Goal: Information Seeking & Learning: Compare options

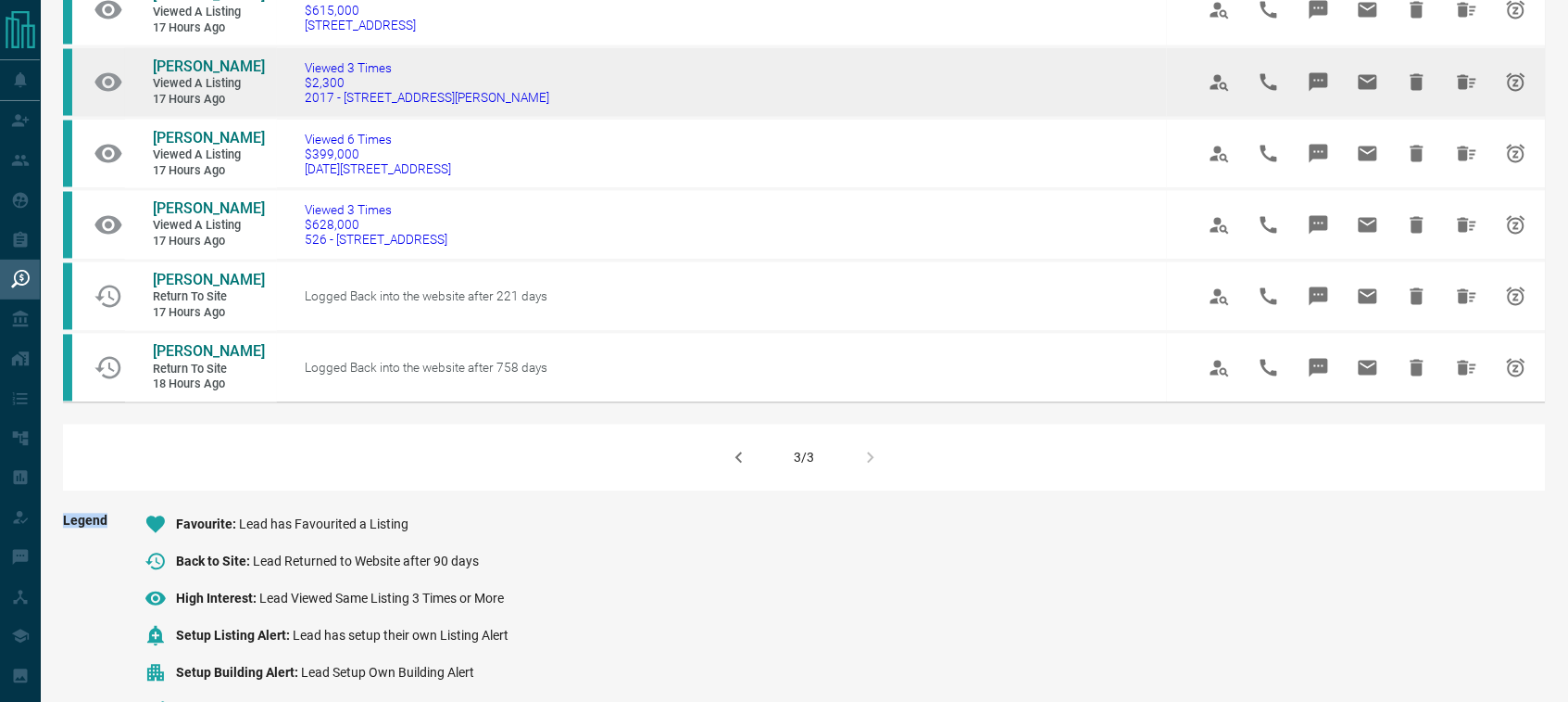
scroll to position [897, 0]
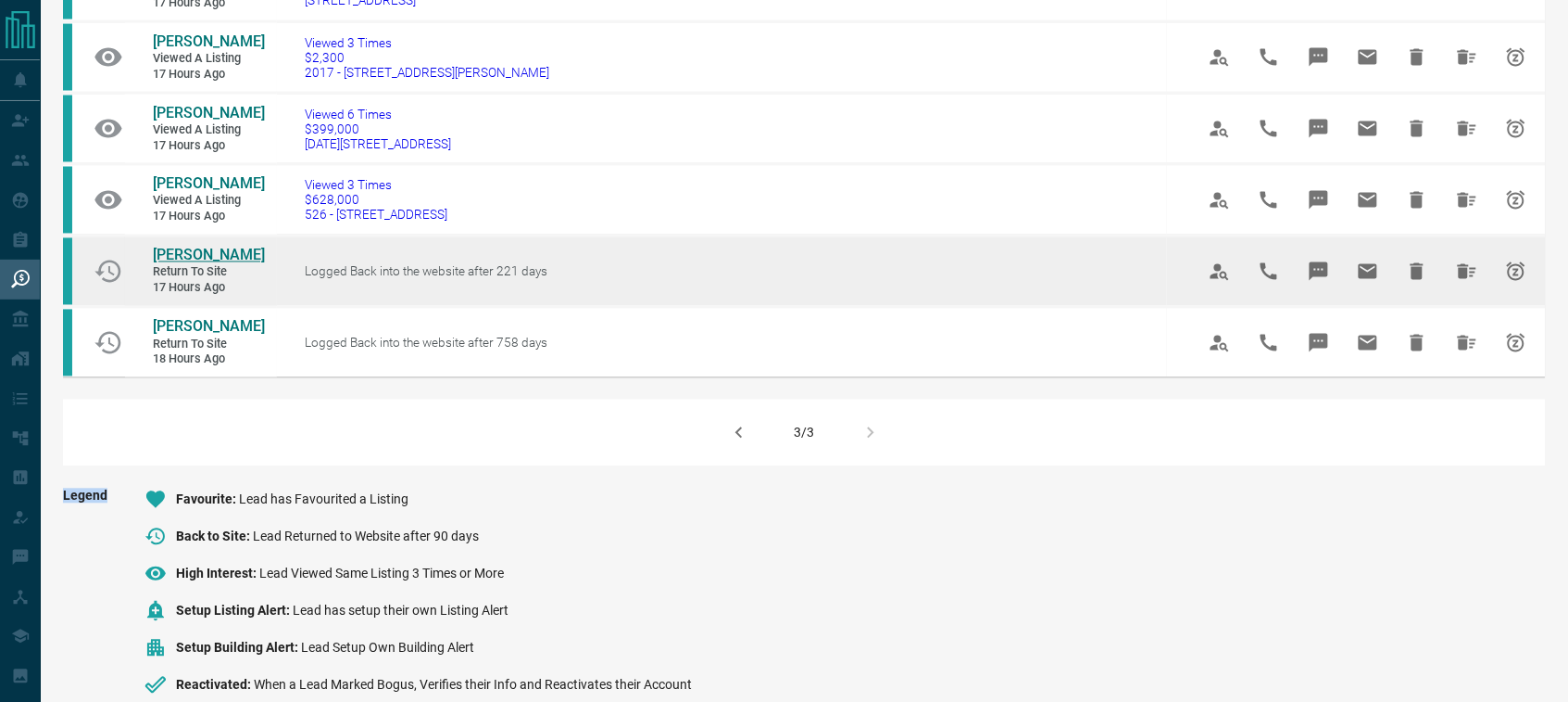
click at [173, 251] on span "[PERSON_NAME]" at bounding box center [209, 256] width 112 height 18
click at [1456, 261] on icon "Hide All from Monica Lese" at bounding box center [1467, 271] width 22 height 22
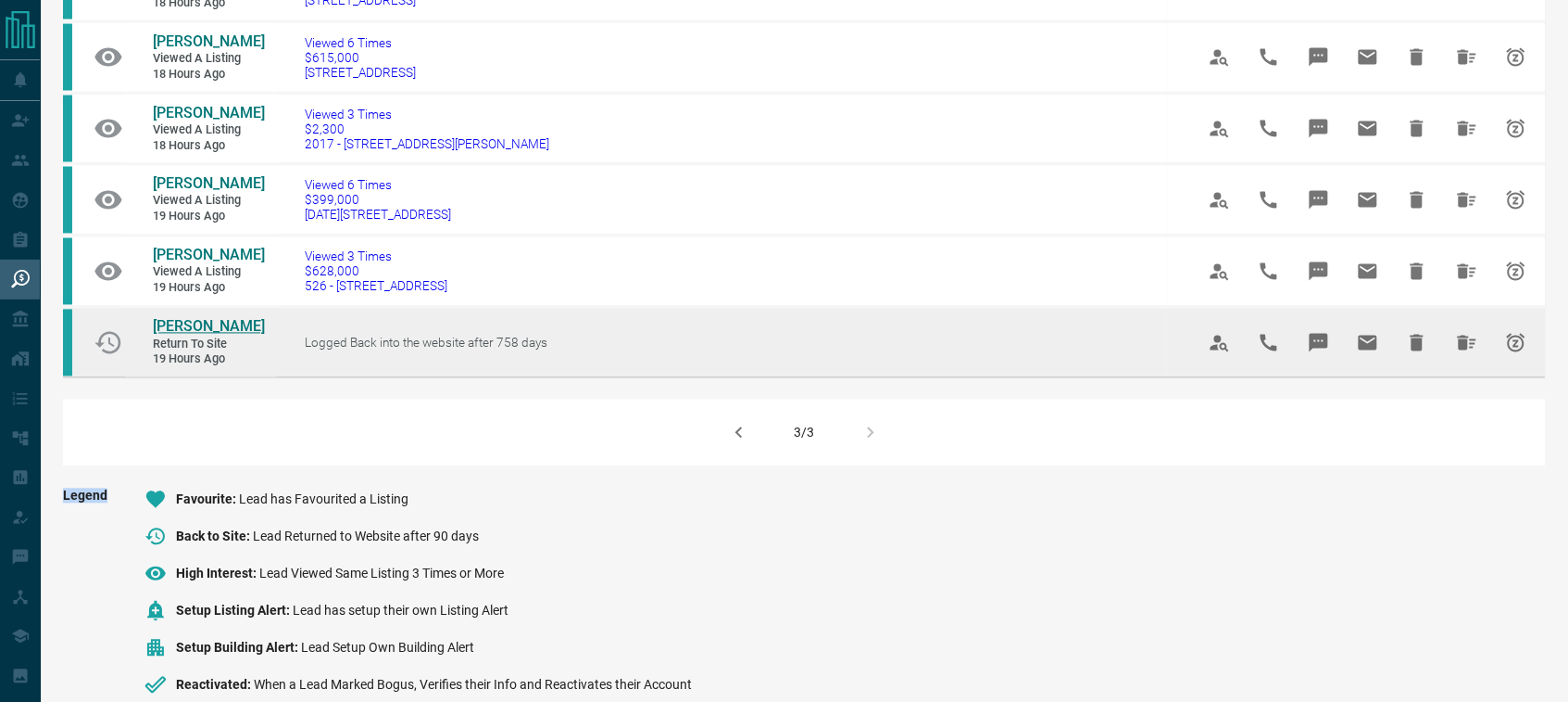
click at [229, 318] on span "[PERSON_NAME]" at bounding box center [209, 327] width 112 height 18
click at [1470, 339] on icon "Hide All from Dane Williams" at bounding box center [1467, 343] width 22 height 22
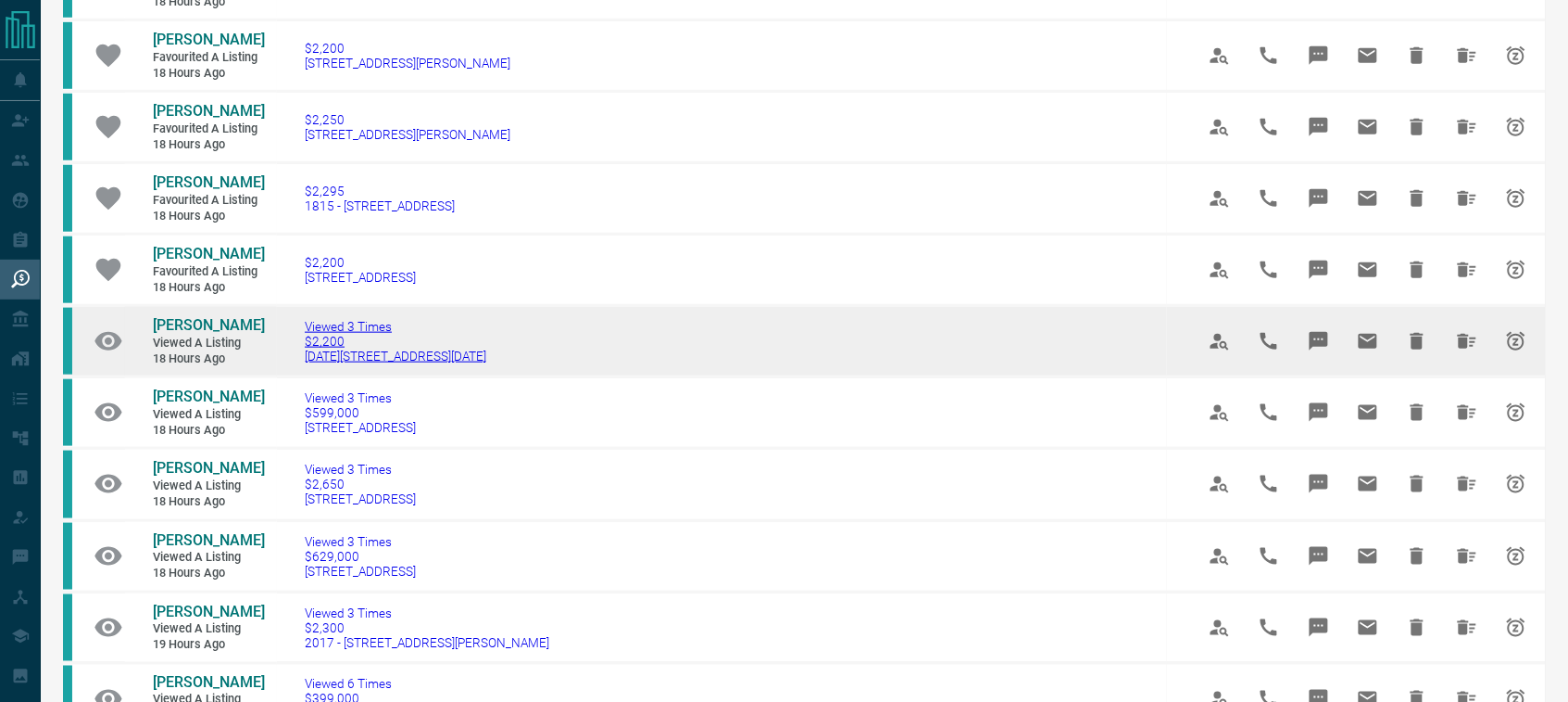
scroll to position [405, 0]
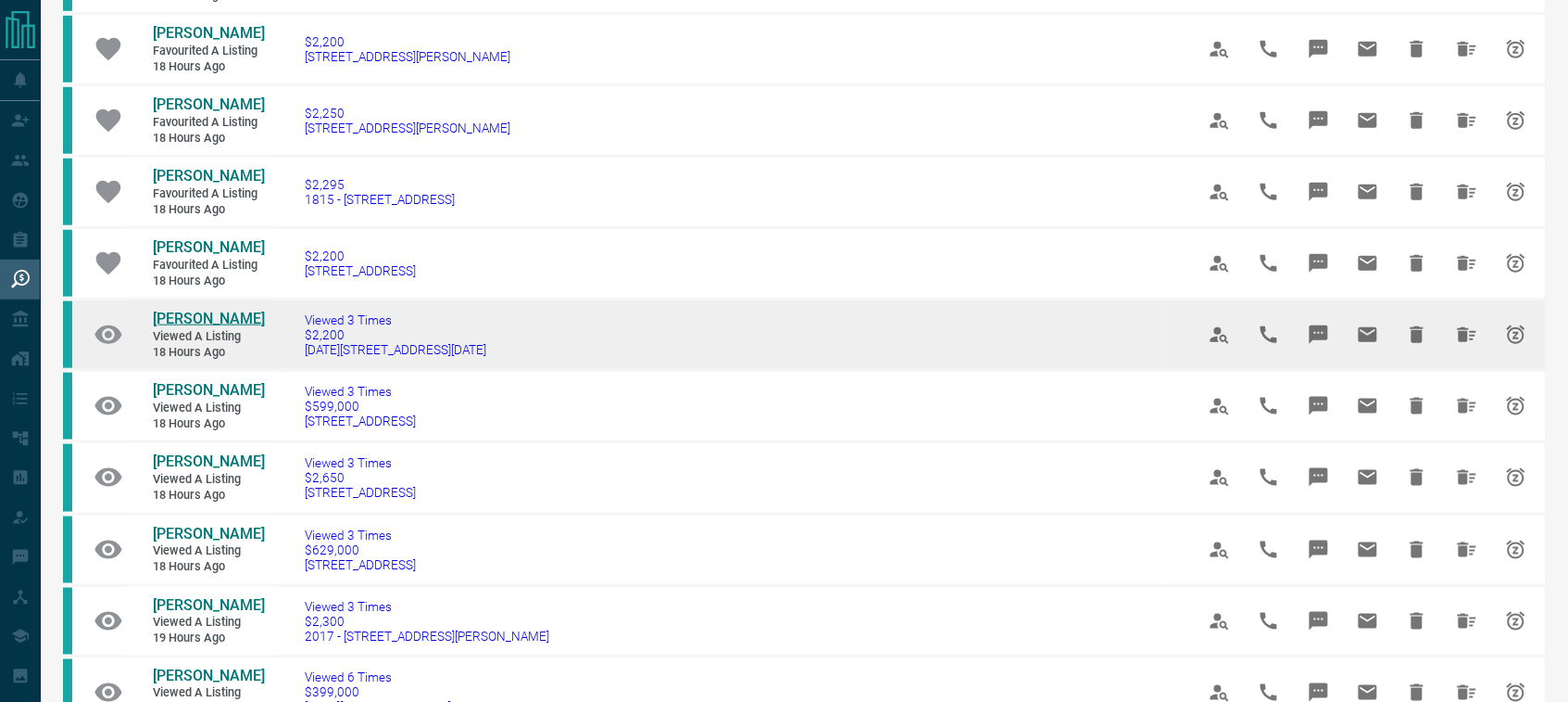
click at [181, 312] on span "[PERSON_NAME]" at bounding box center [209, 318] width 112 height 18
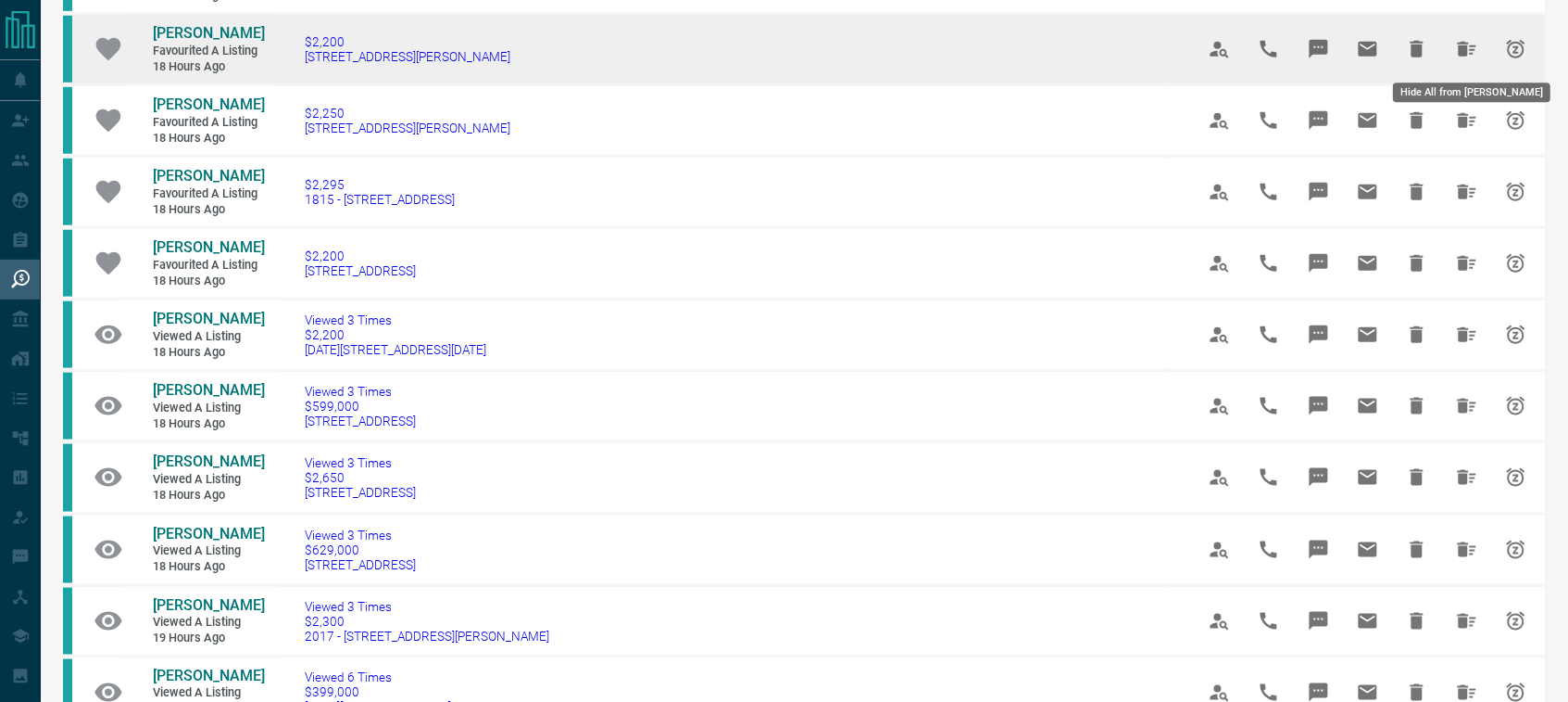
click at [1462, 51] on icon "Hide All from Kevin Devonish" at bounding box center [1467, 49] width 19 height 15
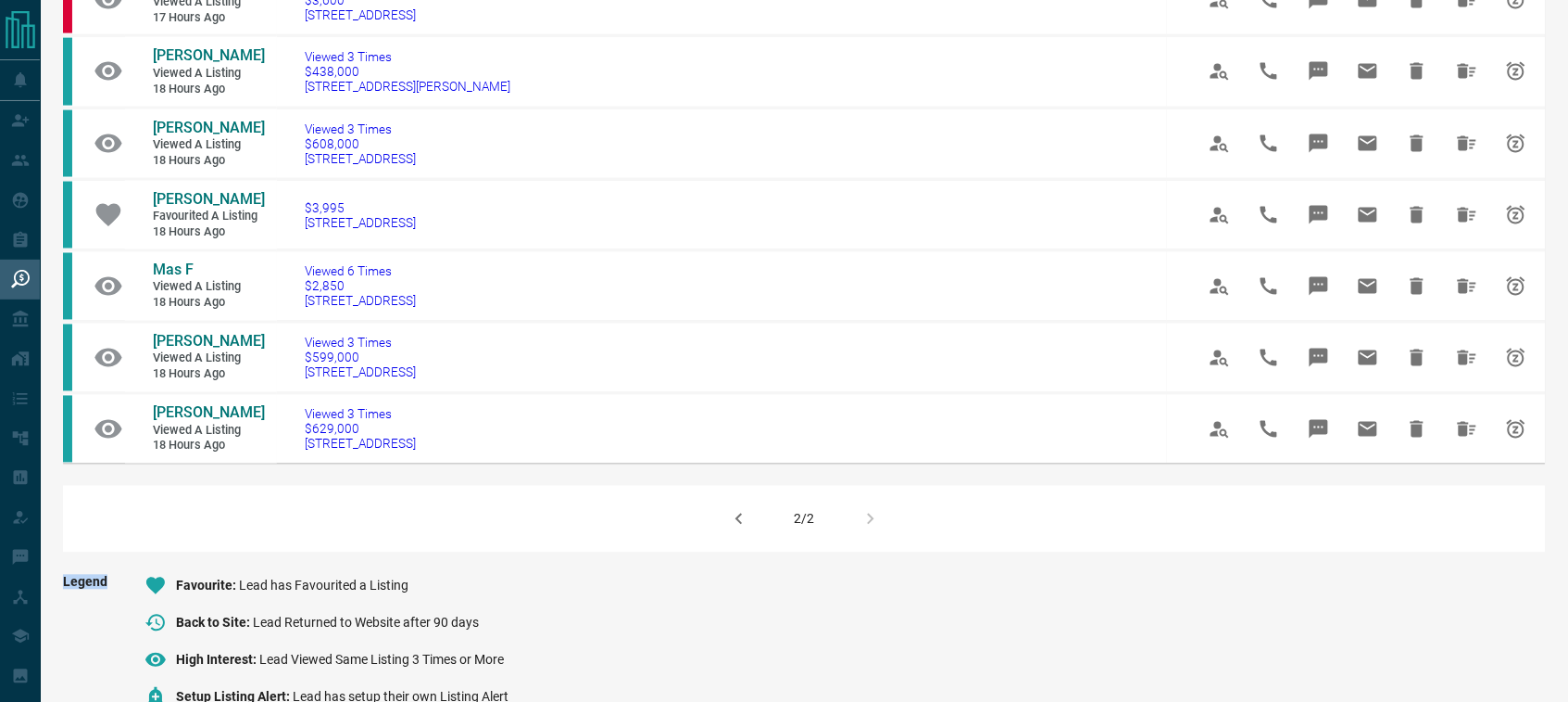
scroll to position [840, 0]
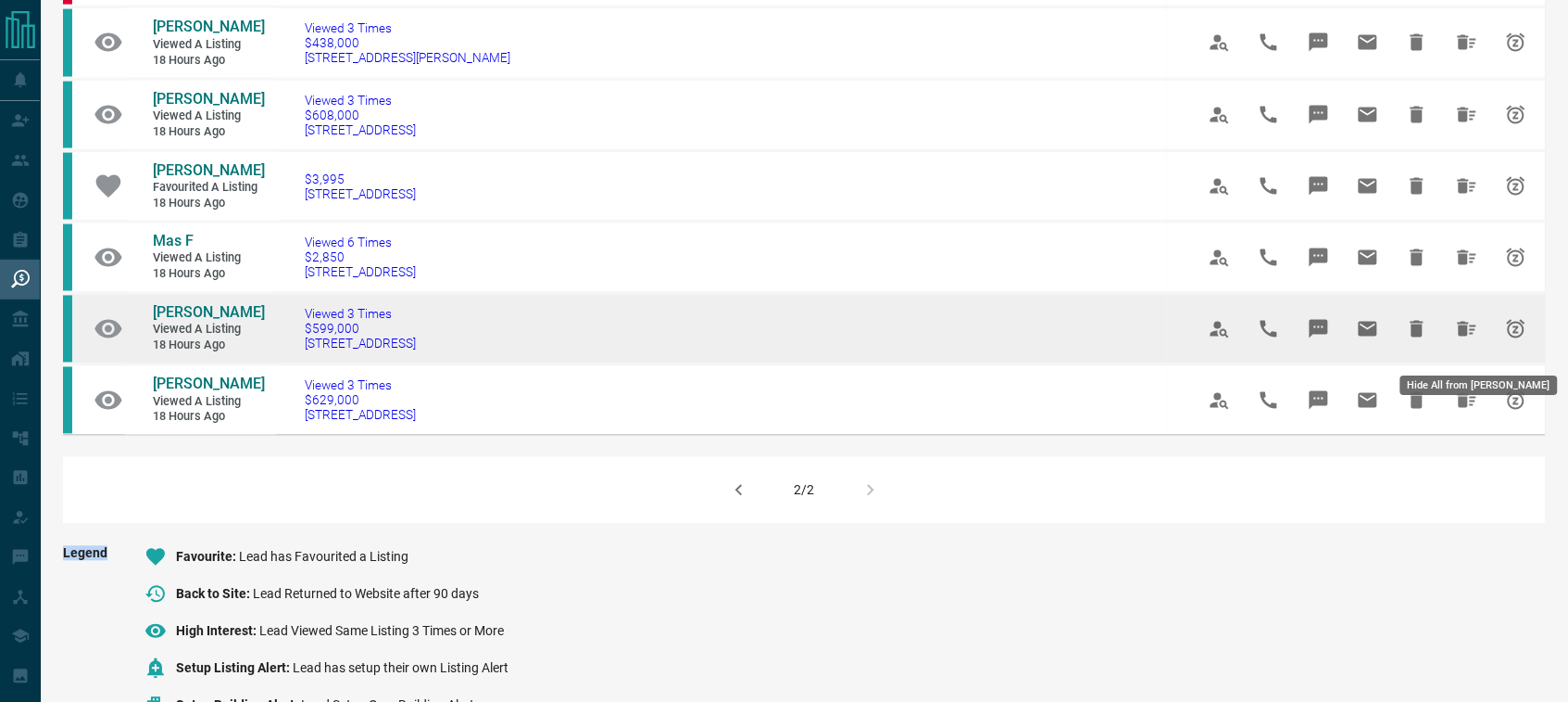
click at [1464, 336] on icon "Hide All from James Huang" at bounding box center [1467, 328] width 19 height 15
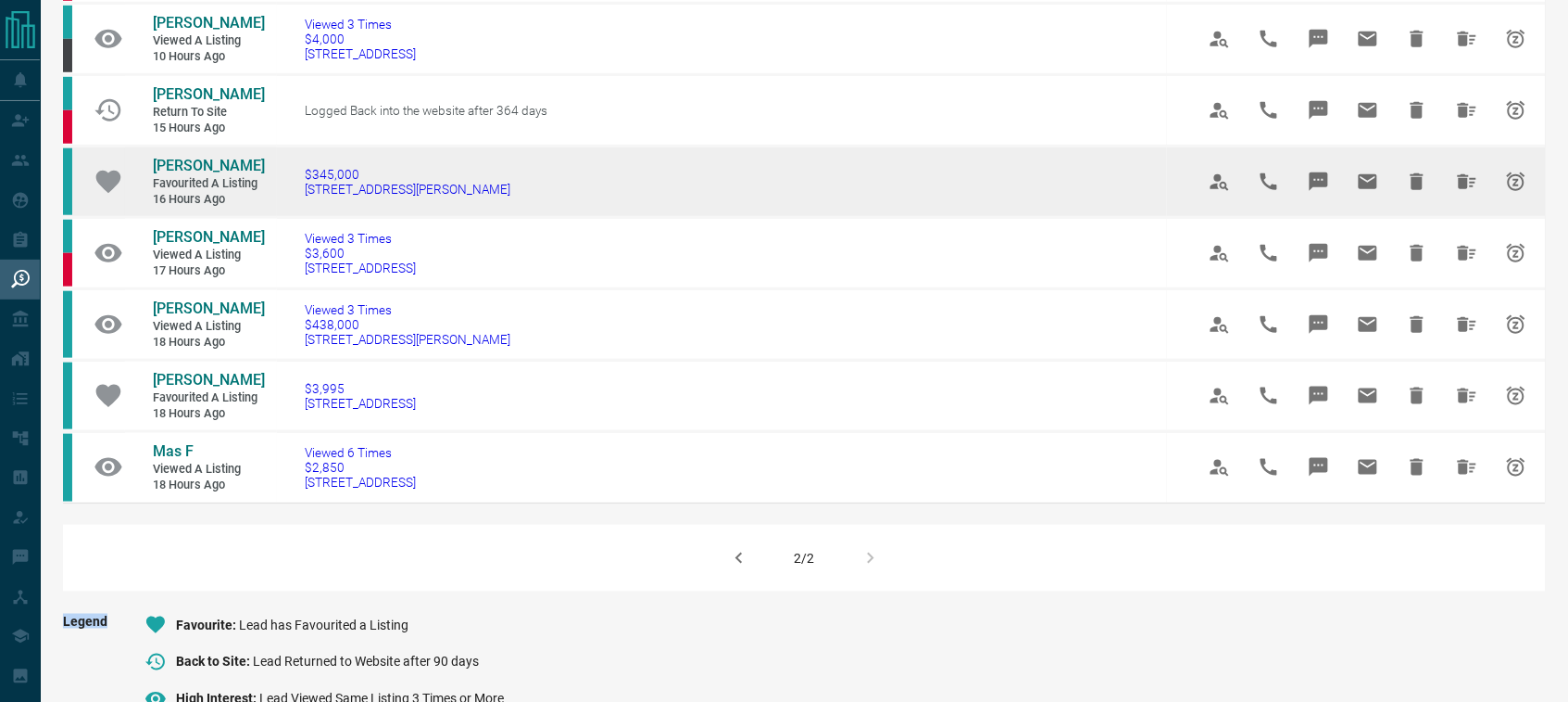
scroll to position [434, 0]
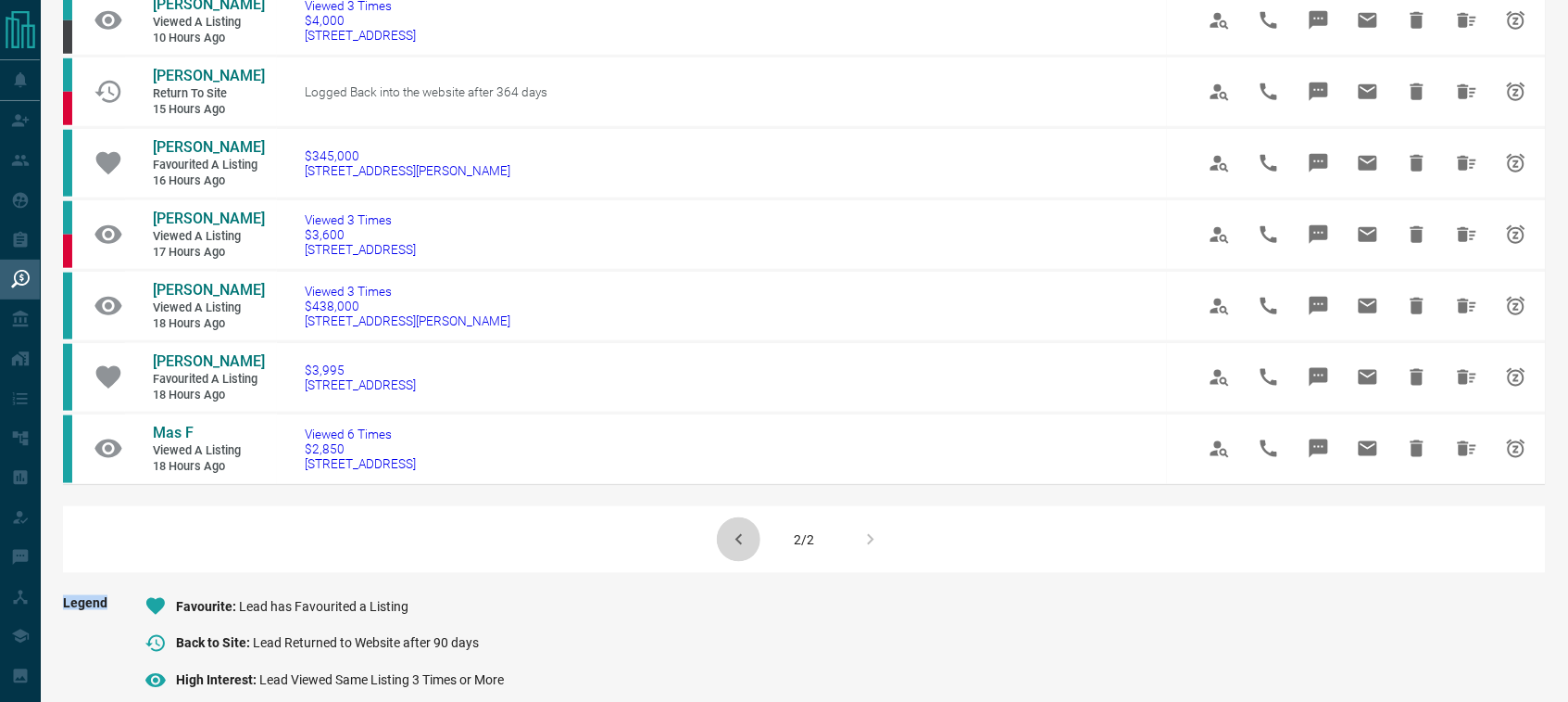
click at [739, 551] on icon "button" at bounding box center [739, 539] width 22 height 22
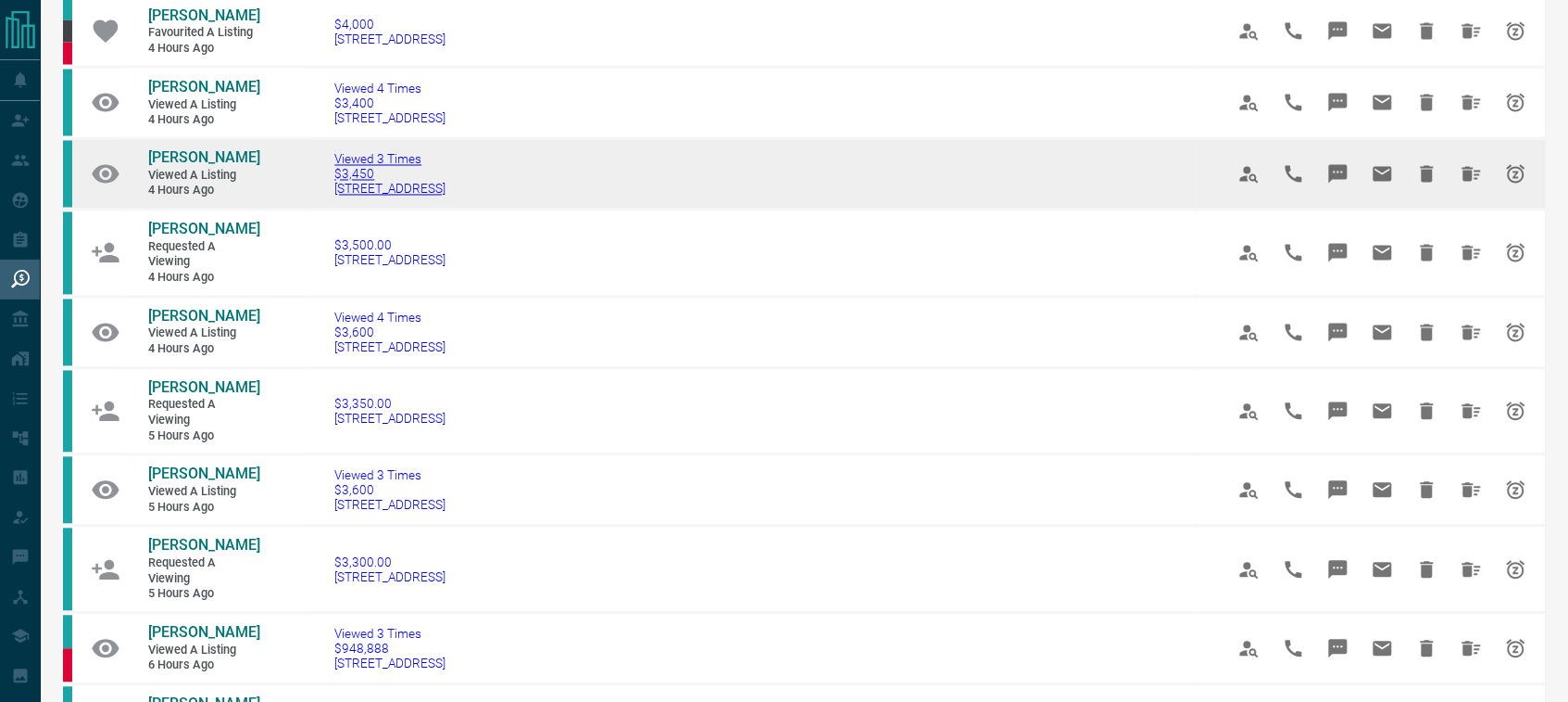
scroll to position [927, 0]
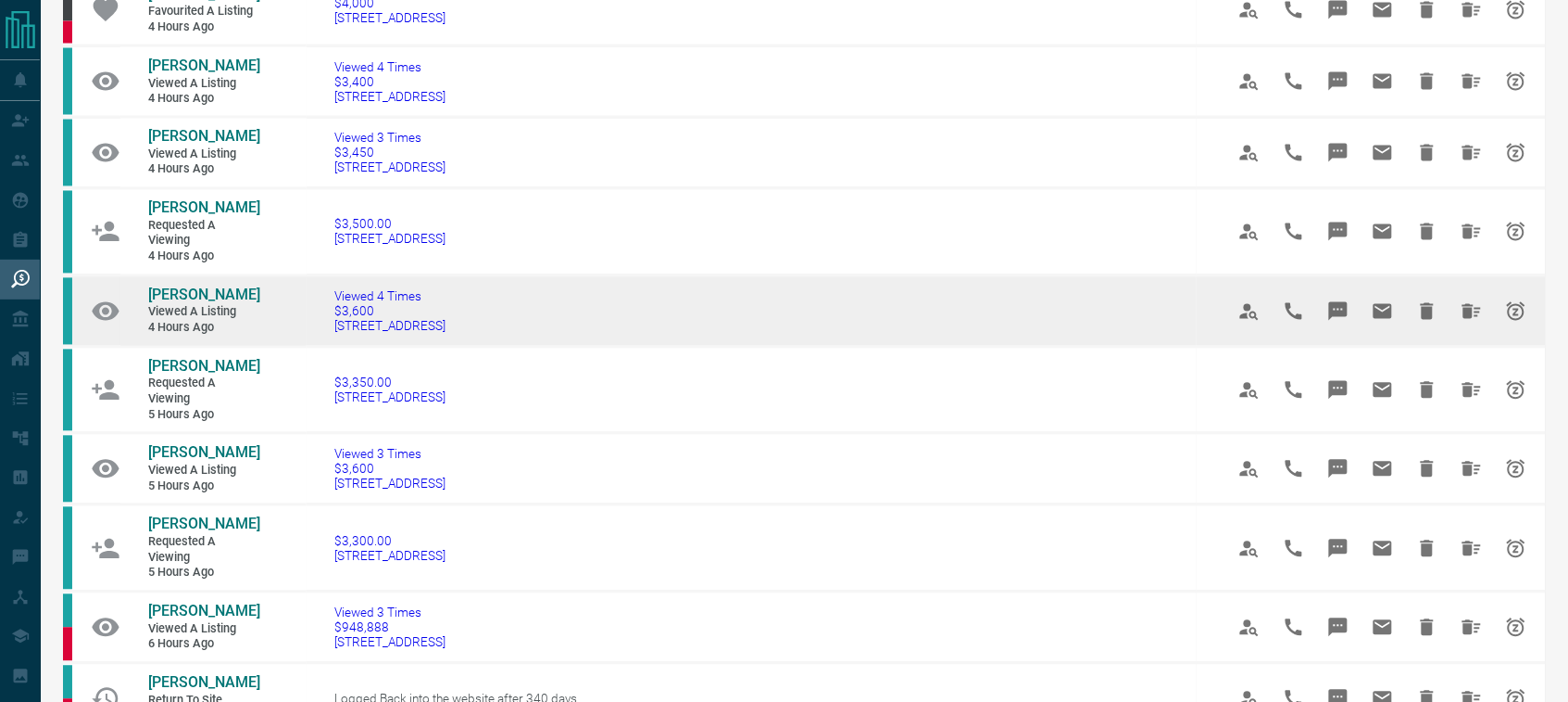
drag, startPoint x: 464, startPoint y: 451, endPoint x: 313, endPoint y: 456, distance: 151.1
click at [313, 347] on td "Viewed 4 Times $3,600 [STREET_ADDRESS]" at bounding box center [752, 311] width 890 height 72
click at [188, 304] on span "[PERSON_NAME]" at bounding box center [204, 295] width 112 height 18
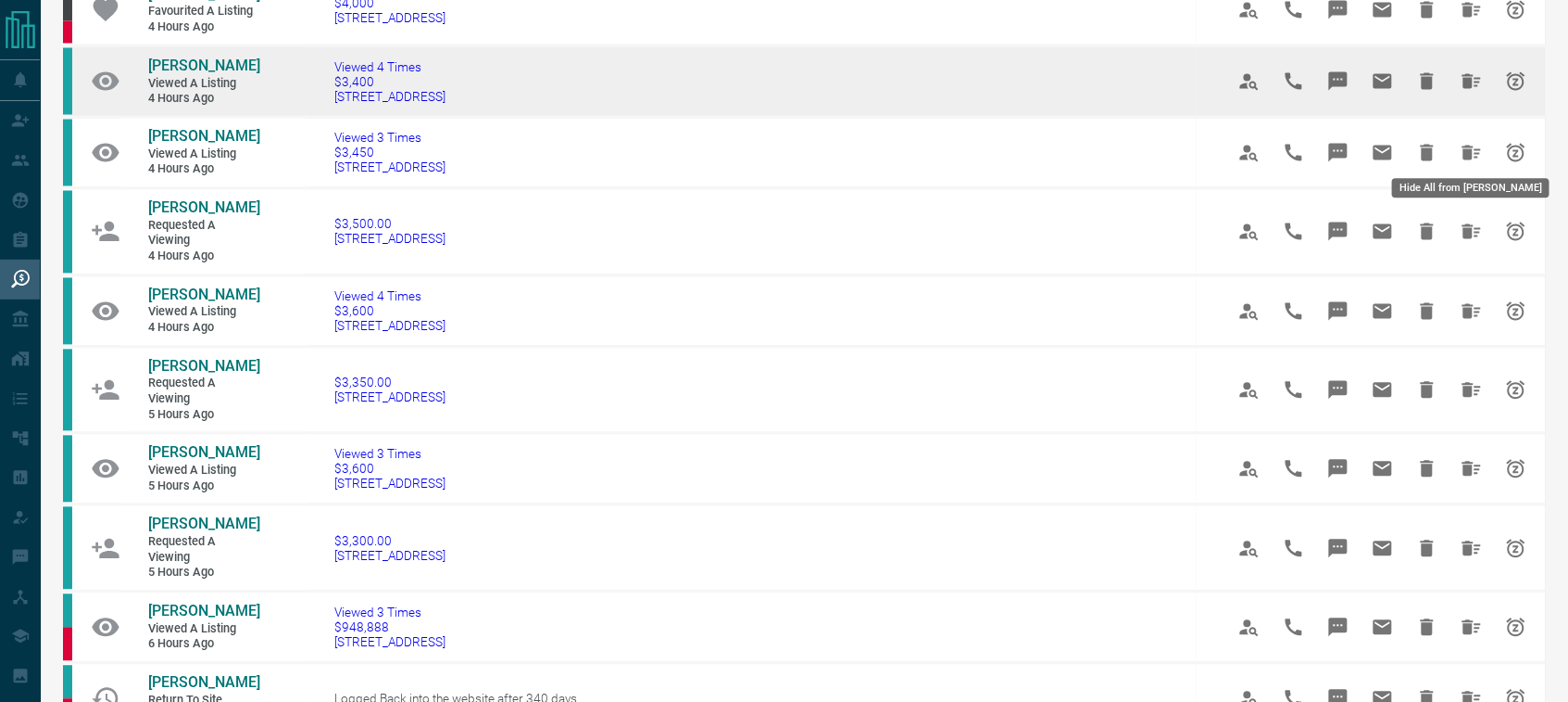
click at [1469, 88] on icon "Hide All from Radhika Krishnan" at bounding box center [1472, 82] width 19 height 15
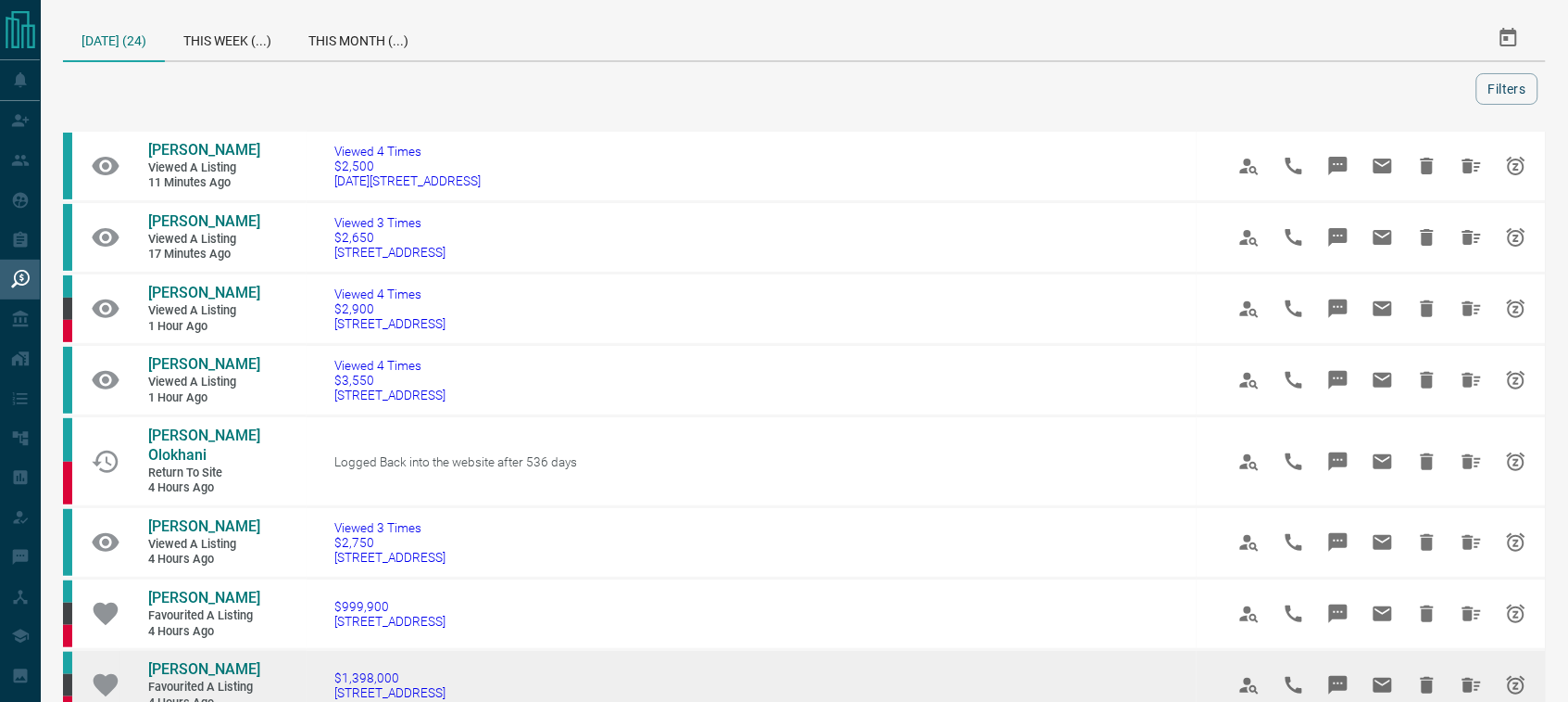
scroll to position [0, 0]
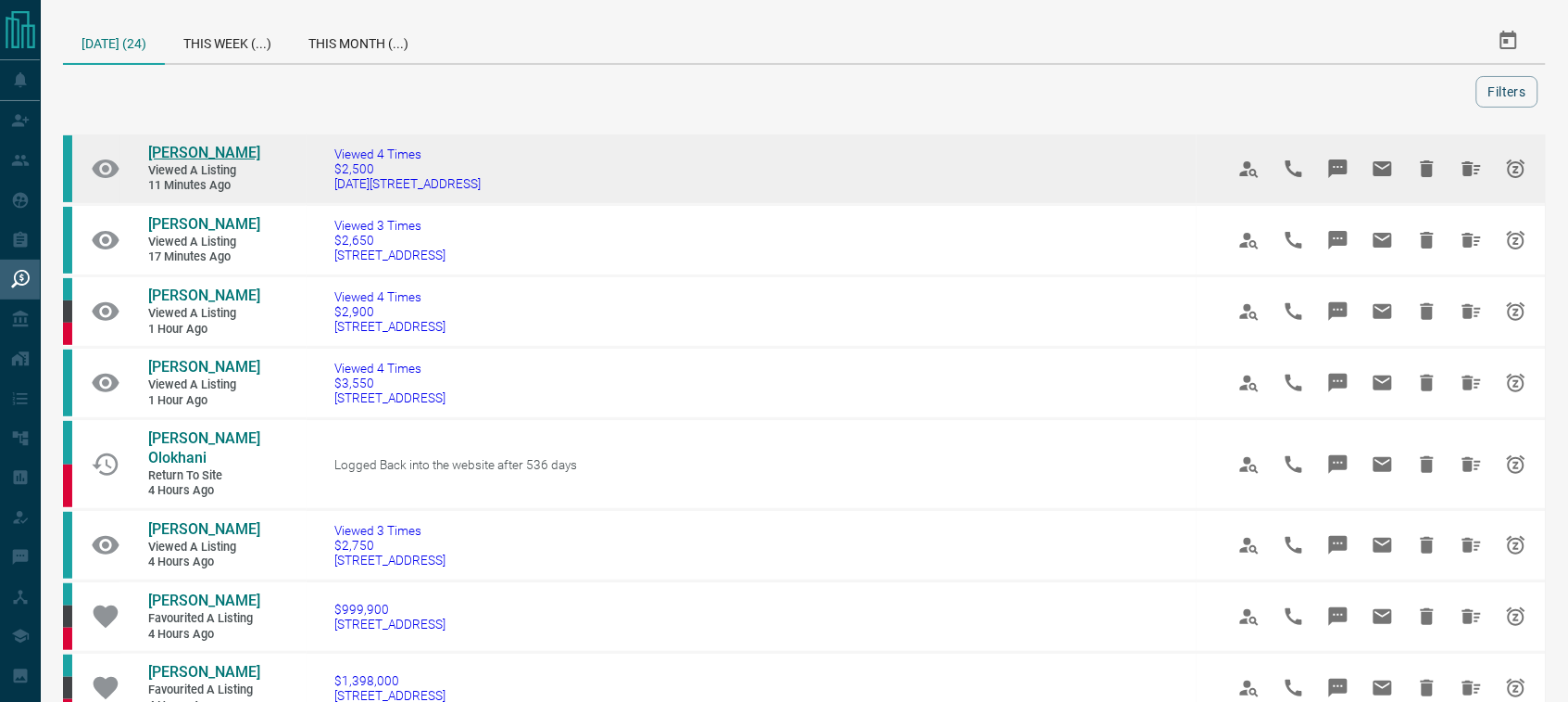
click at [188, 148] on span "[PERSON_NAME]" at bounding box center [204, 152] width 112 height 18
click at [1466, 169] on icon "Hide All from Brian Deganis" at bounding box center [1472, 168] width 19 height 15
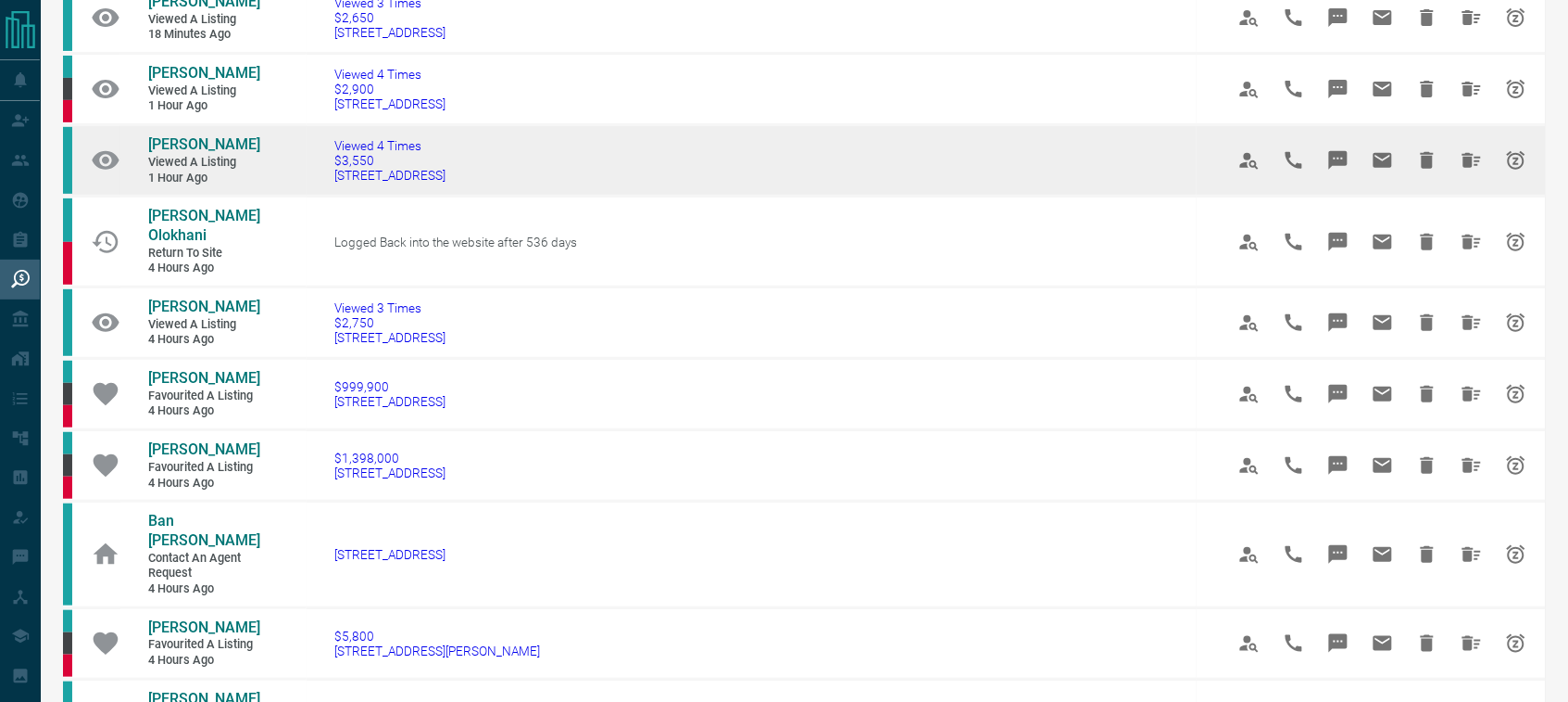
scroll to position [144, 0]
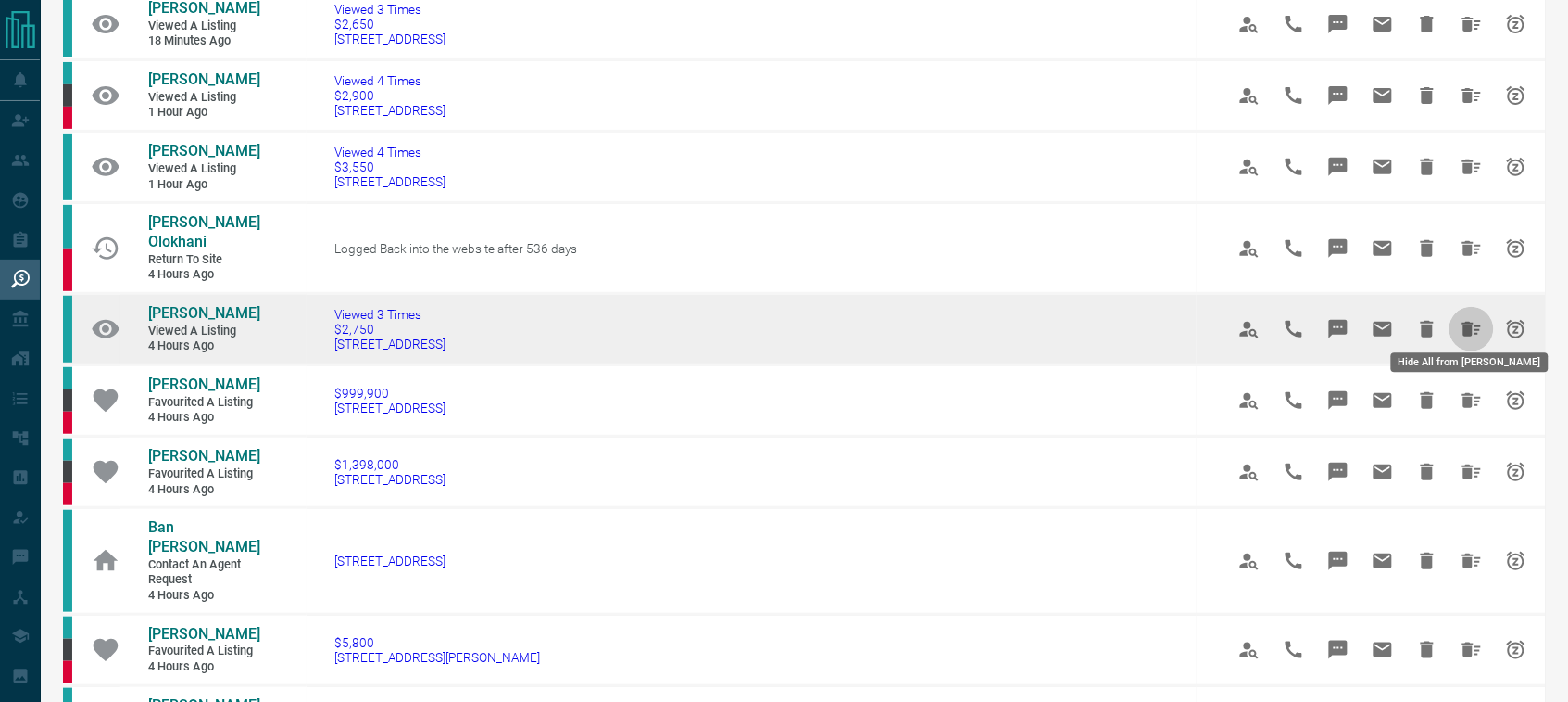
click at [1461, 320] on icon "Hide All from Pooja Shrivastava" at bounding box center [1472, 329] width 22 height 22
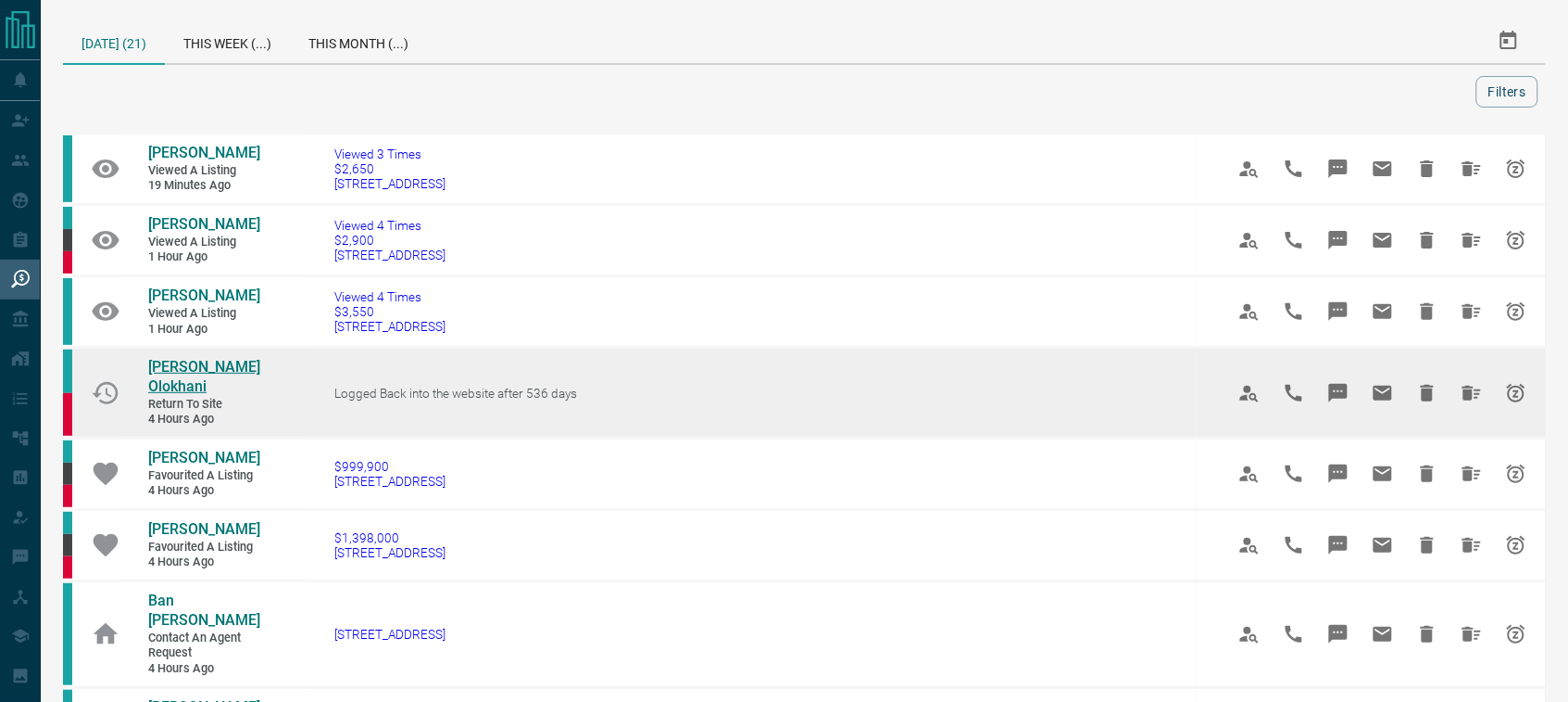
click at [212, 368] on span "[PERSON_NAME] Olokhani" at bounding box center [204, 376] width 112 height 37
click at [1461, 382] on icon "Hide All from Narges Olokhani" at bounding box center [1472, 393] width 22 height 22
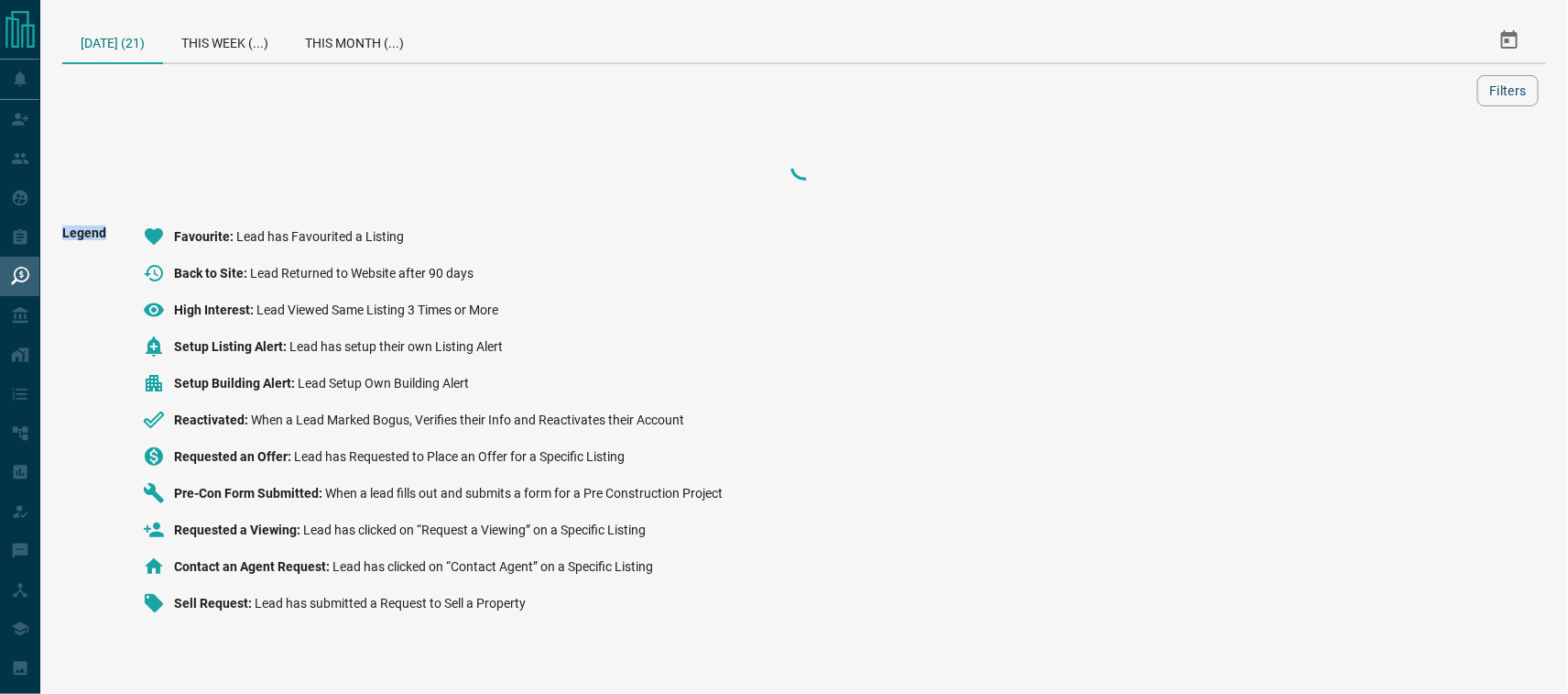
click at [1444, 373] on div "Legend Favourite Lead has Favourited a Listing Back to Site Lead Returned to We…" at bounding box center [804, 427] width 1484 height 403
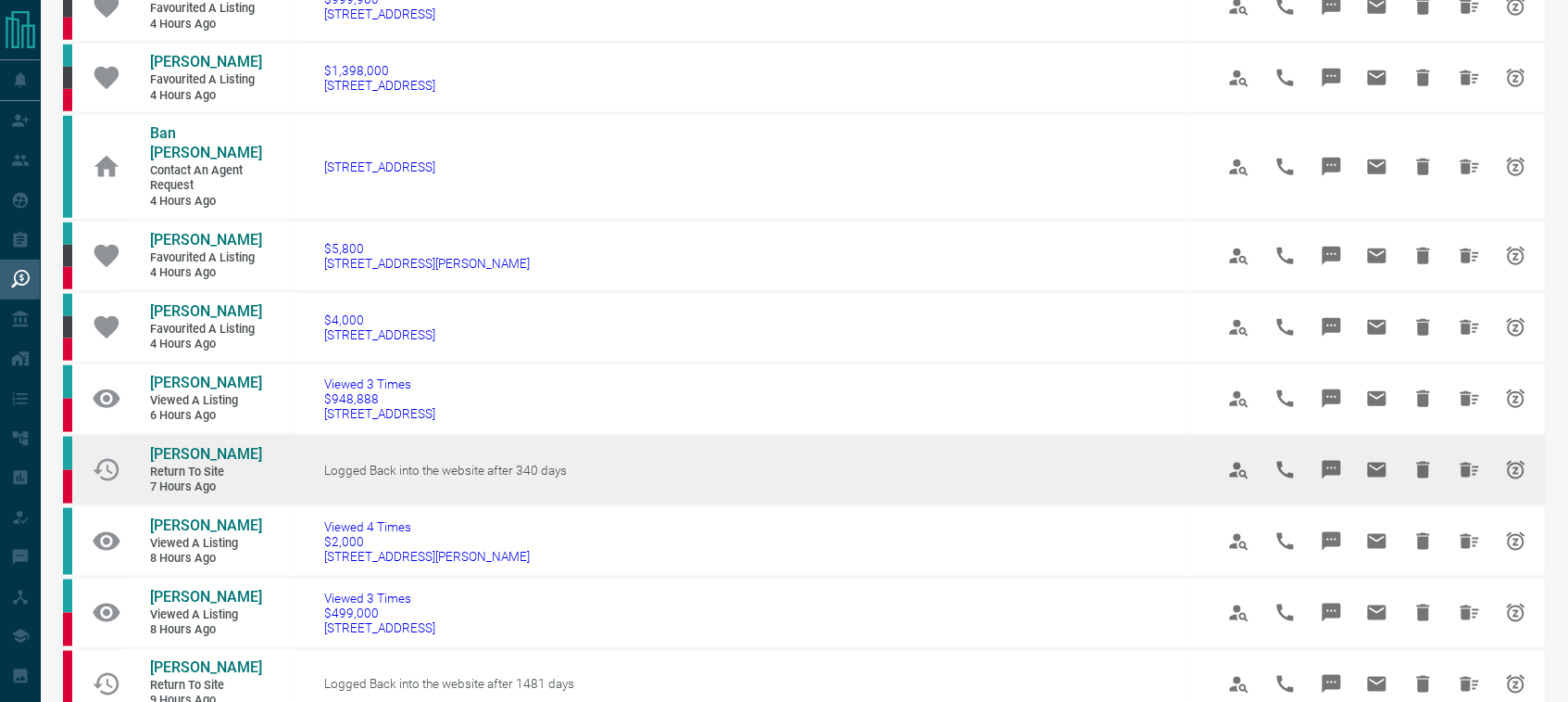
scroll to position [405, 0]
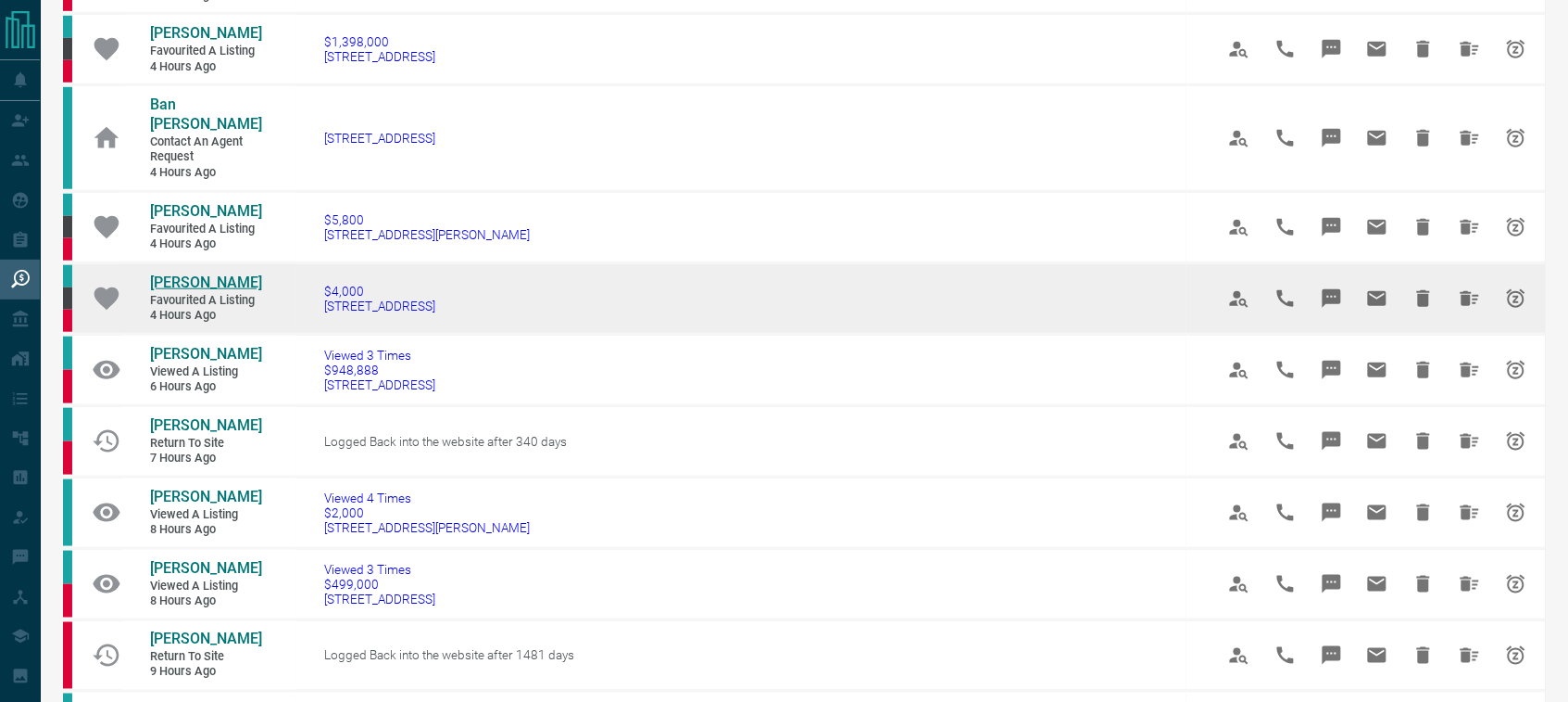
click at [199, 291] on span "[PERSON_NAME]" at bounding box center [206, 282] width 112 height 18
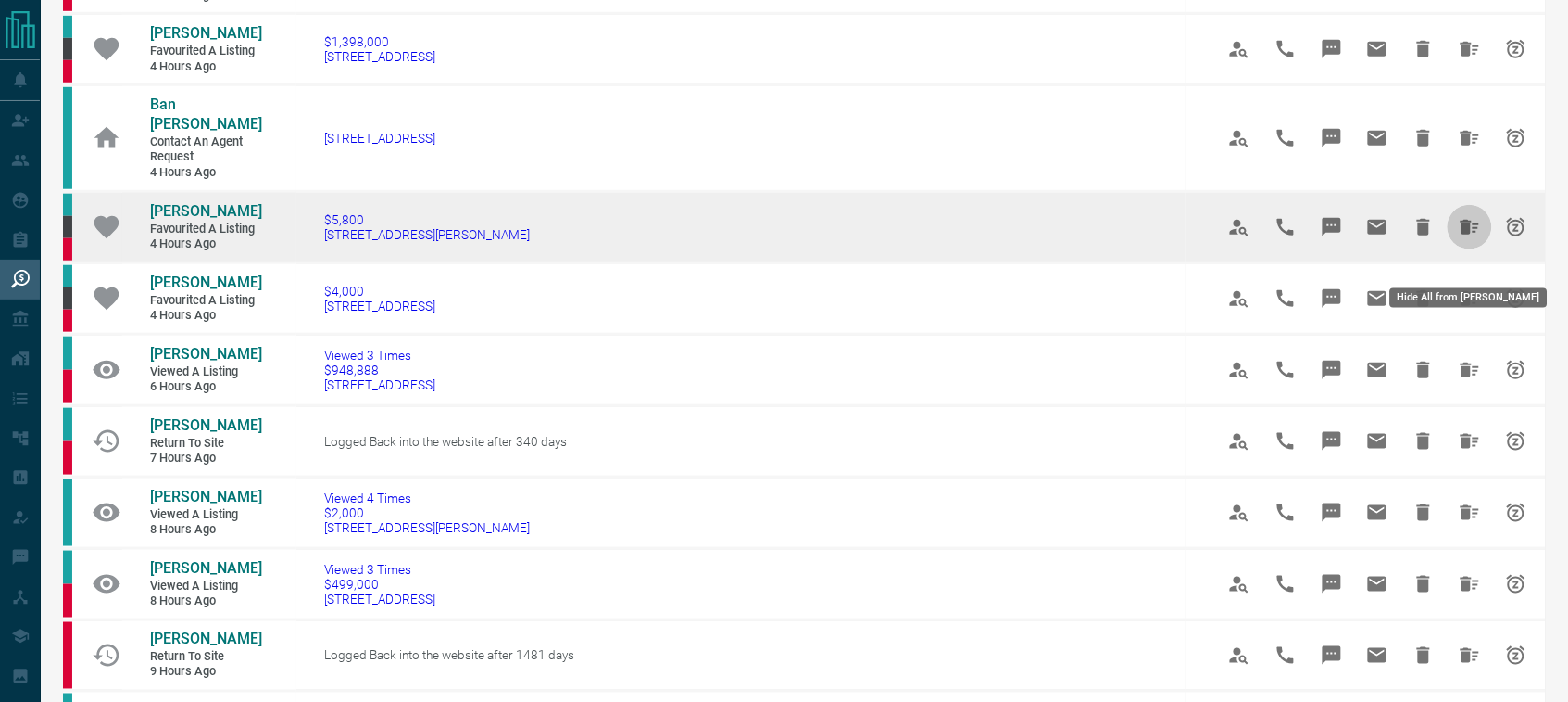
click at [1469, 235] on icon "Hide All from Damian Domingue" at bounding box center [1470, 227] width 19 height 15
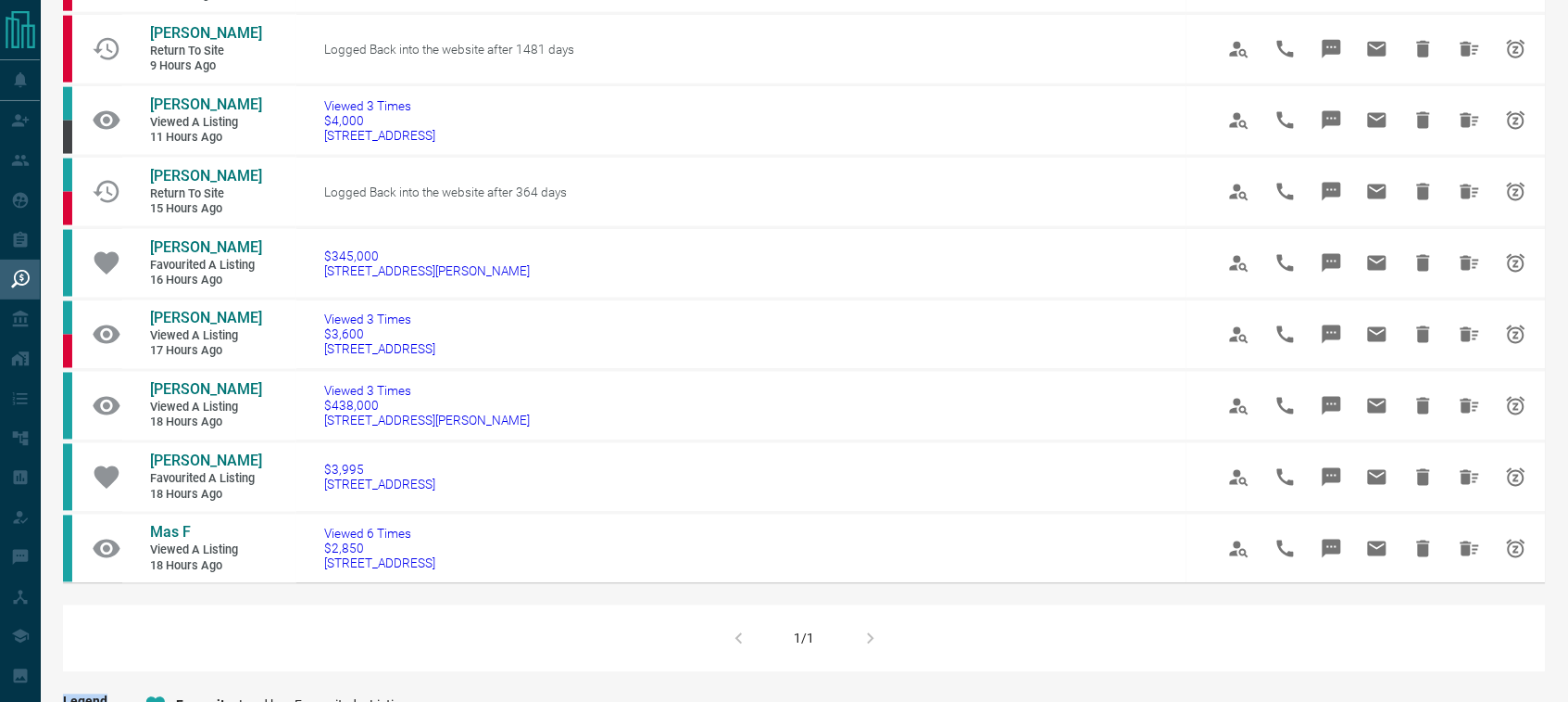
scroll to position [753, 0]
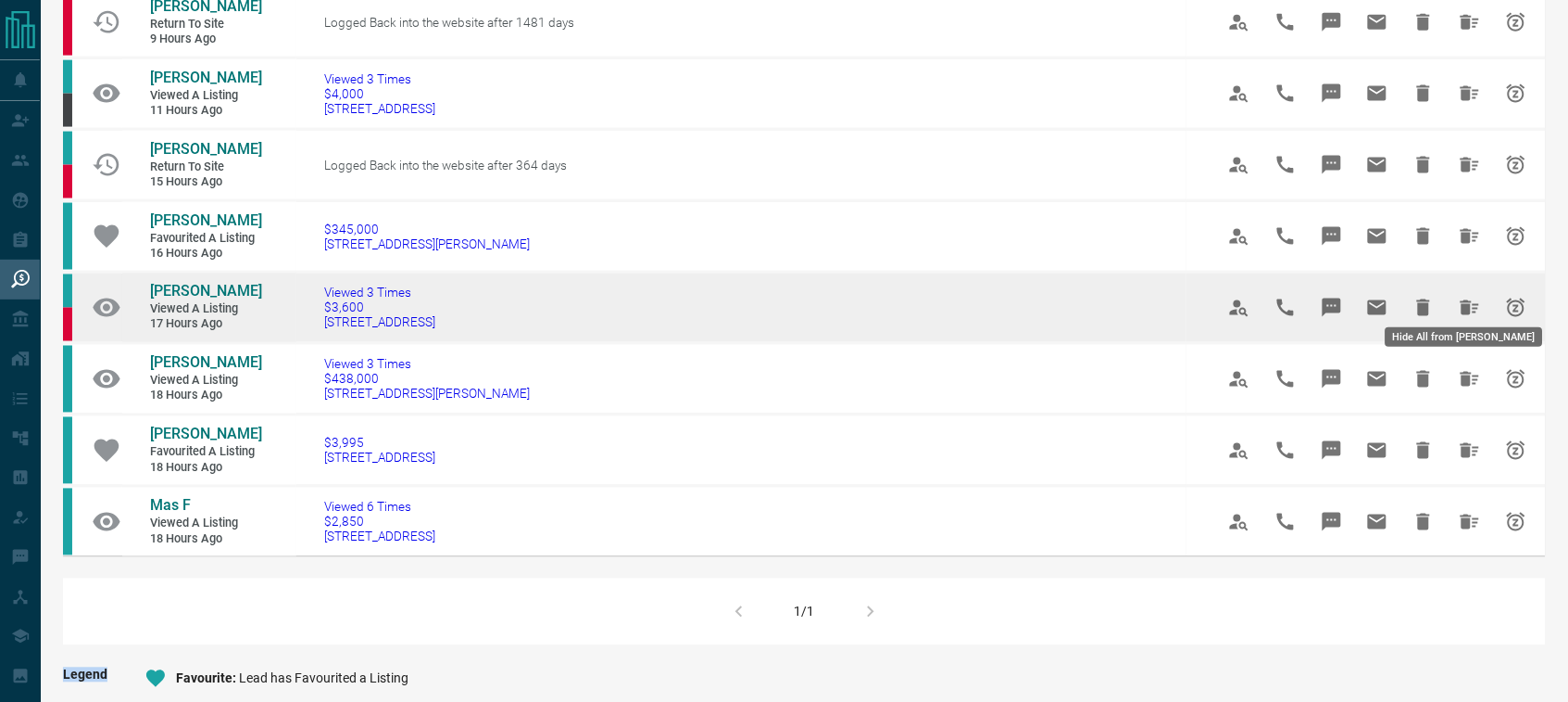
click at [1469, 296] on icon "Hide All from Stephanie Broccolini" at bounding box center [1470, 307] width 22 height 22
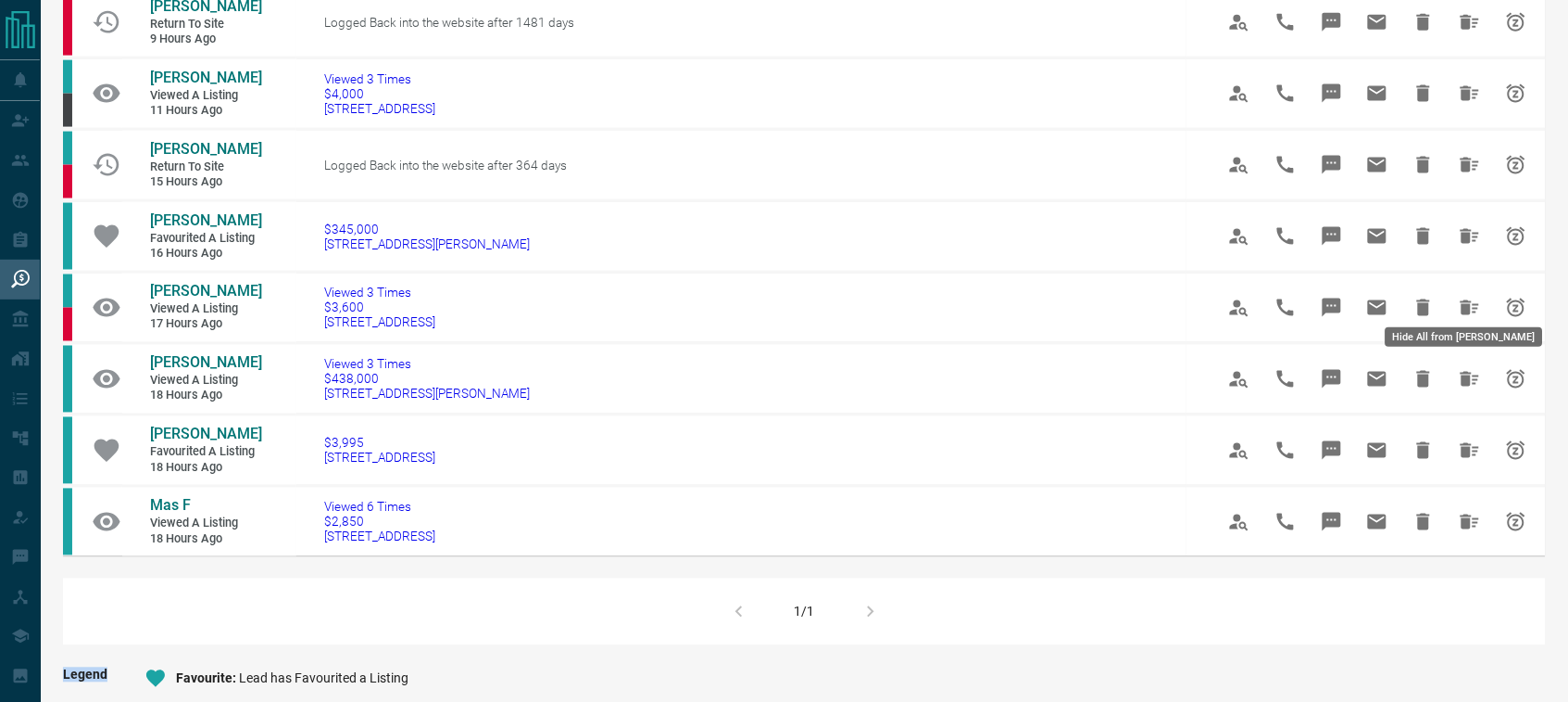
scroll to position [0, 0]
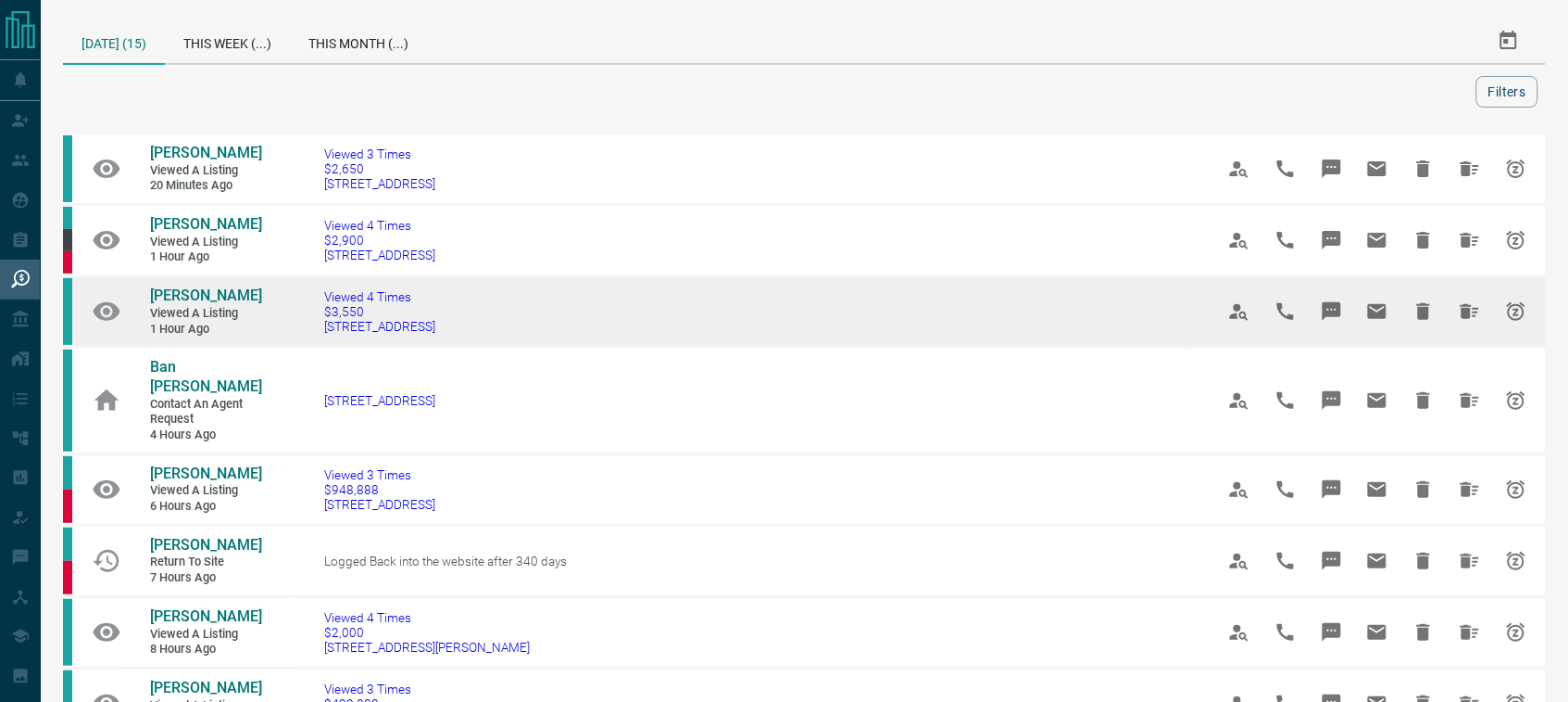
drag, startPoint x: 501, startPoint y: 324, endPoint x: 320, endPoint y: 331, distance: 181.1
click at [320, 331] on td "Viewed 4 Times $3,550 [STREET_ADDRESS]" at bounding box center [741, 312] width 890 height 72
copy span "[STREET_ADDRESS]"
click at [185, 294] on span "[PERSON_NAME]" at bounding box center [206, 295] width 112 height 18
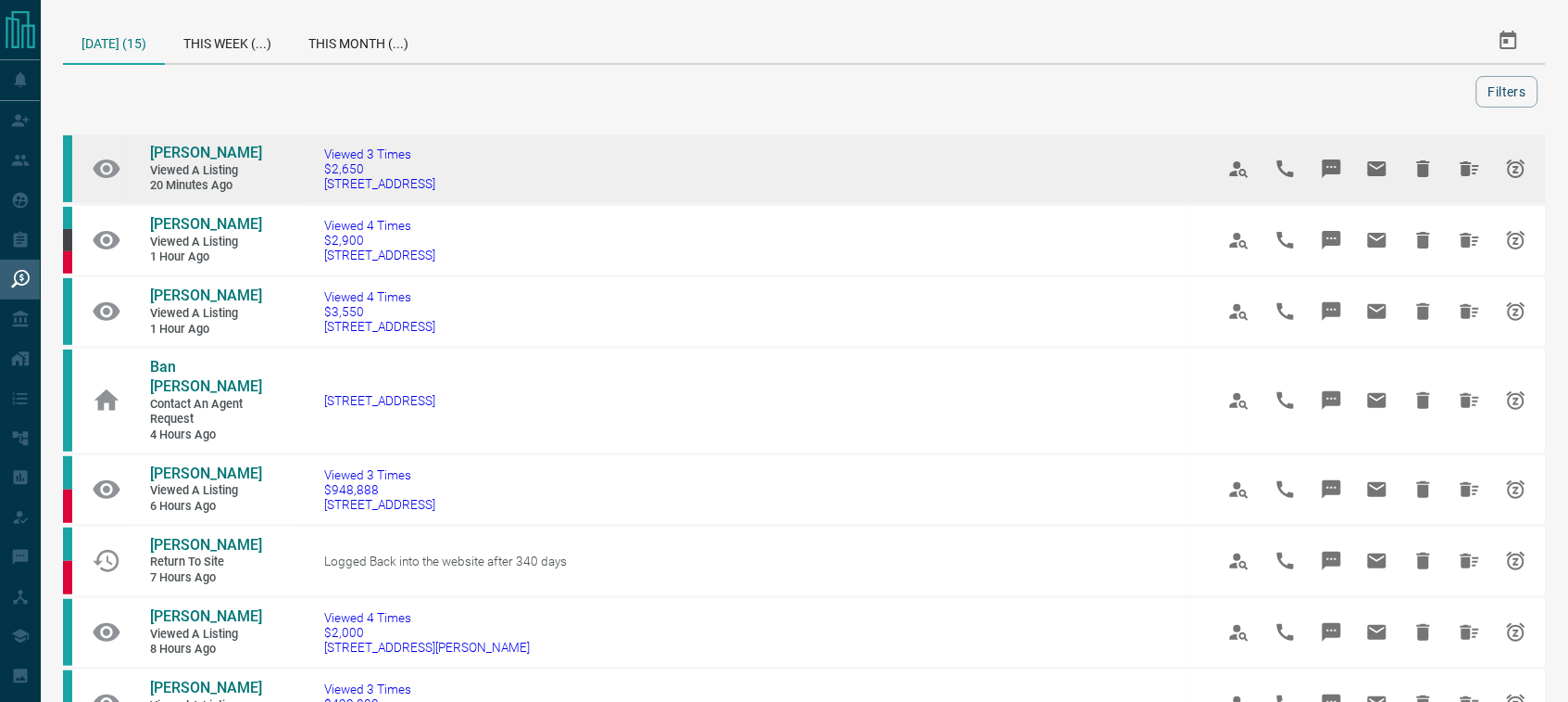
drag, startPoint x: 472, startPoint y: 184, endPoint x: 310, endPoint y: 196, distance: 162.4
click at [310, 196] on td "Viewed 3 Times $2,650 503 - [STREET_ADDRESS]" at bounding box center [741, 169] width 890 height 72
copy span "[STREET_ADDRESS]"
click at [211, 154] on span "[PERSON_NAME]" at bounding box center [206, 152] width 112 height 18
click at [1466, 167] on icon "Hide All from Alexa Furlano" at bounding box center [1470, 168] width 19 height 15
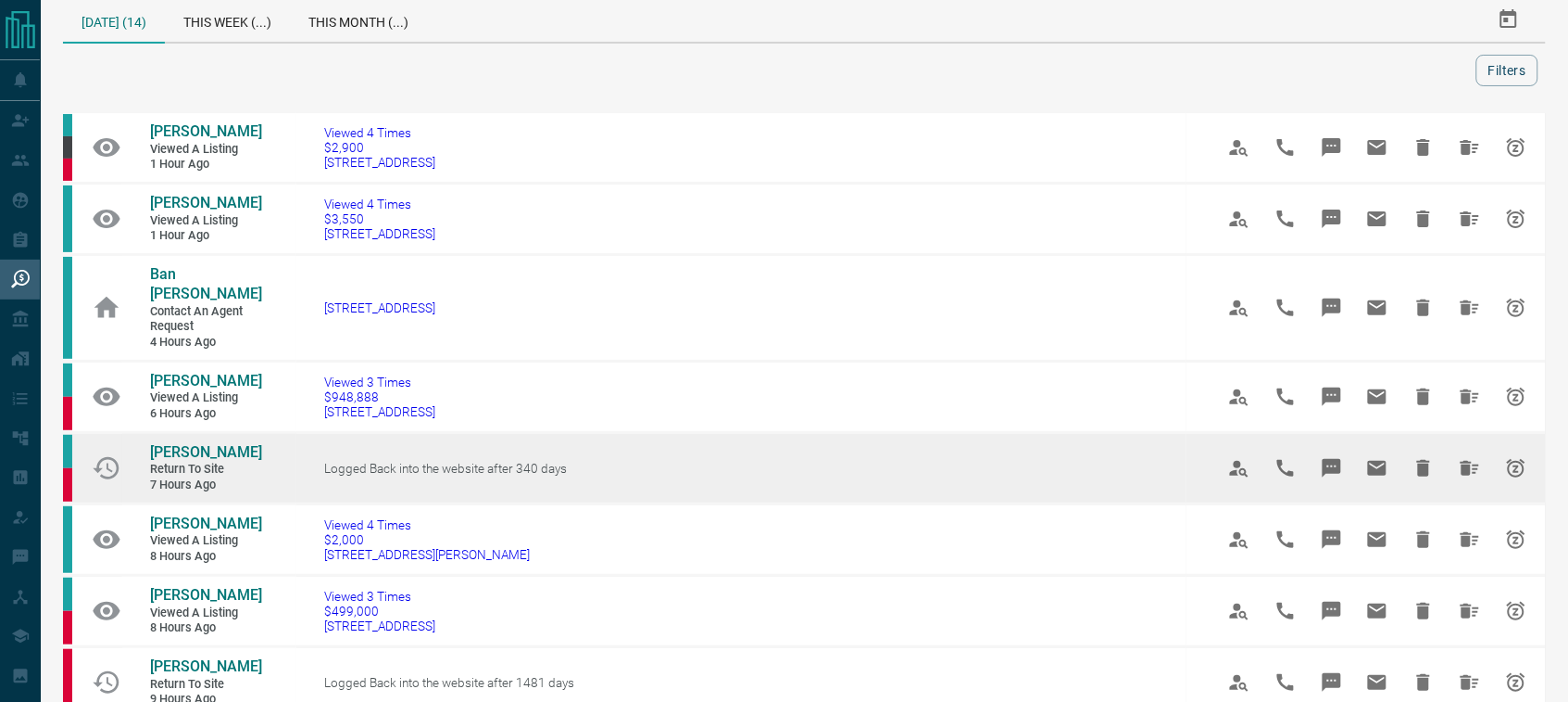
scroll to position [29, 0]
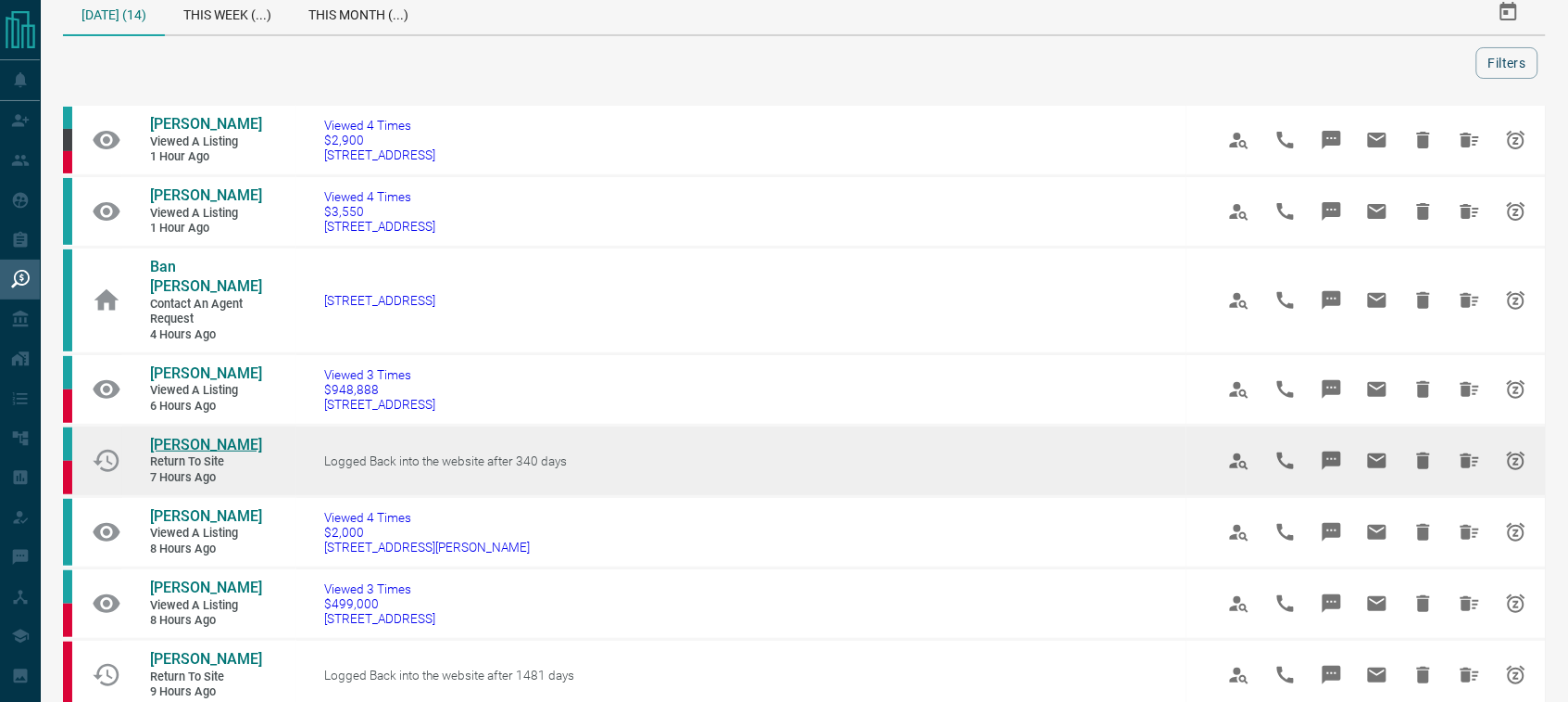
click at [162, 436] on span "[PERSON_NAME]" at bounding box center [206, 444] width 112 height 18
click at [1459, 449] on icon "Hide All from Nevil CS" at bounding box center [1470, 460] width 22 height 22
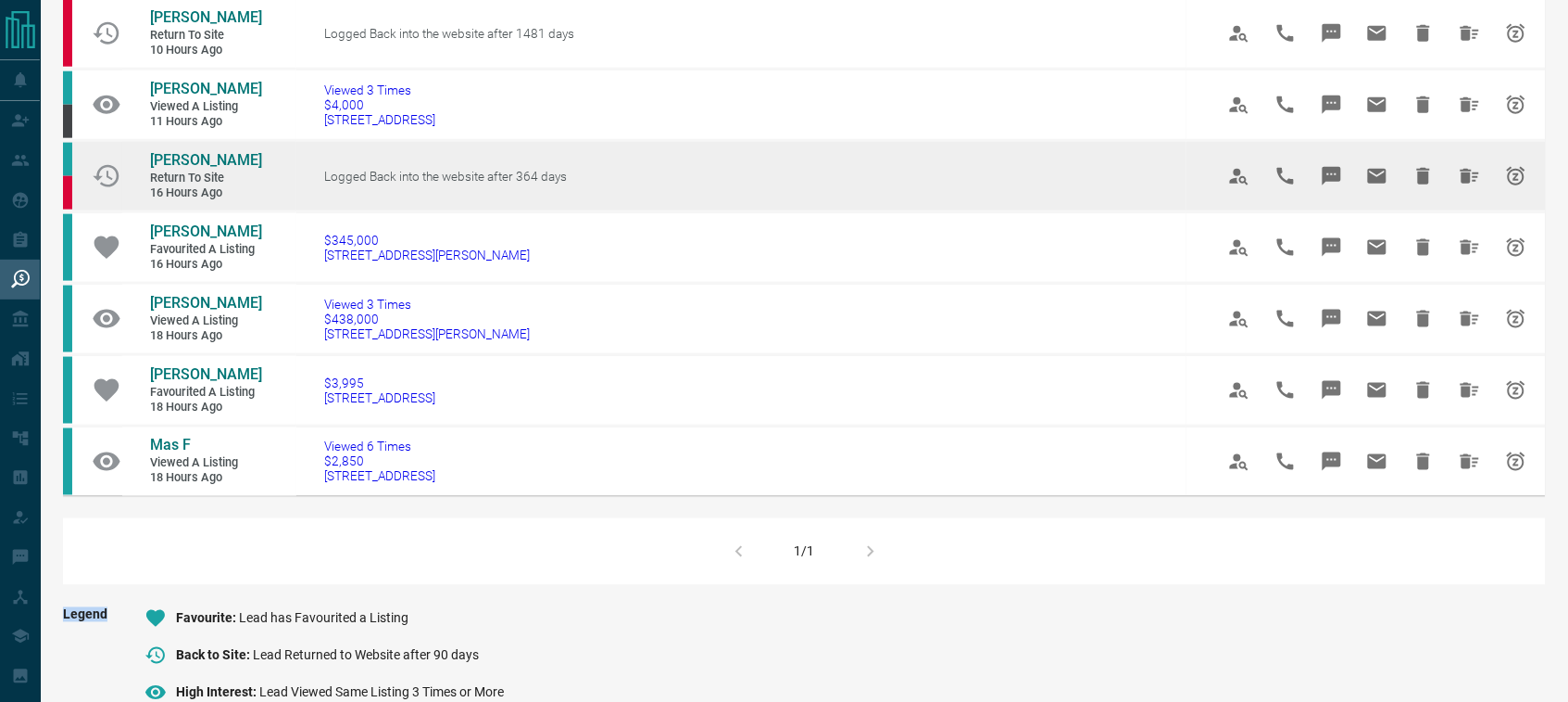
scroll to position [609, 0]
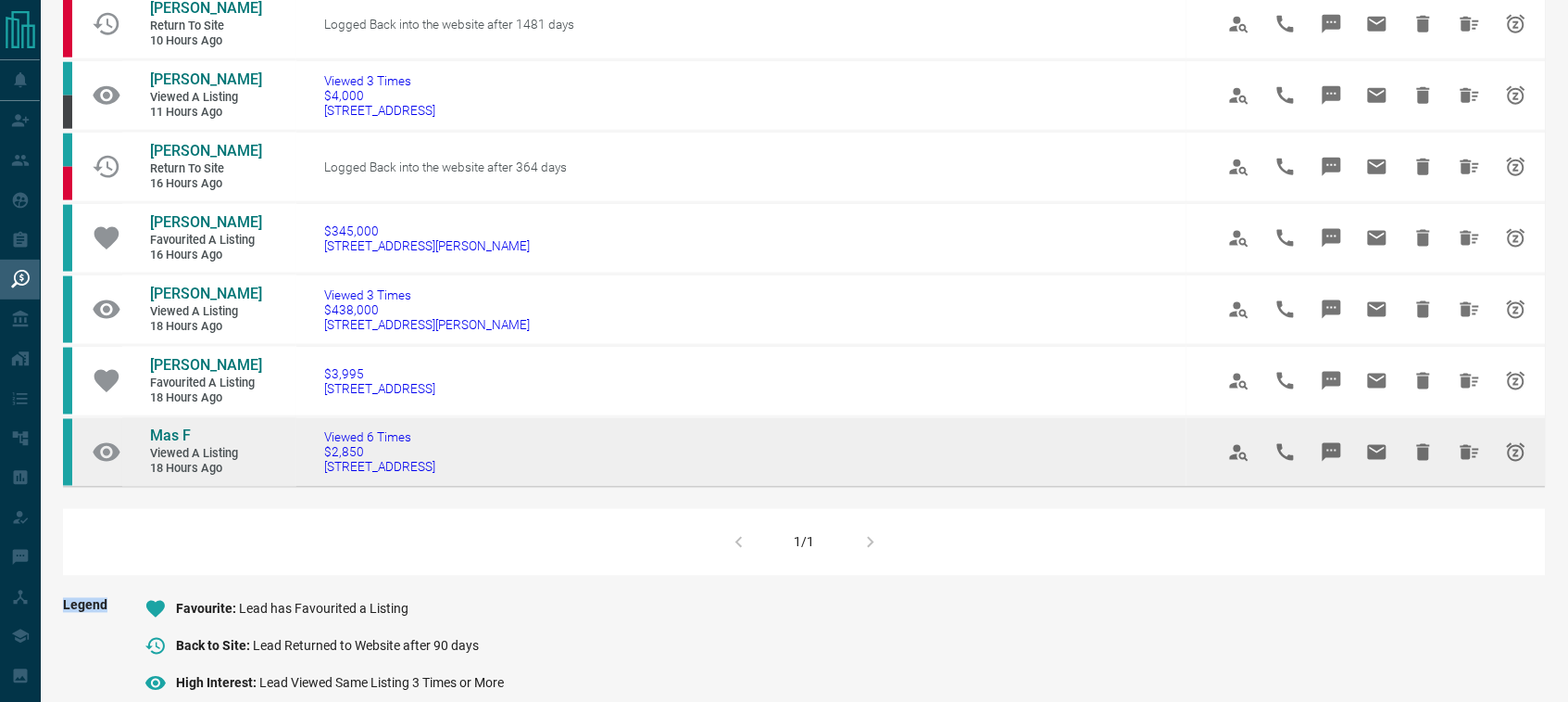
drag, startPoint x: 499, startPoint y: 449, endPoint x: 322, endPoint y: 450, distance: 177.0
click at [322, 450] on td "Viewed 6 Times $2,850 [STREET_ADDRESS]" at bounding box center [741, 451] width 890 height 71
copy span "[STREET_ADDRESS]"
click at [176, 428] on span "Mas F" at bounding box center [170, 437] width 41 height 18
click at [1476, 444] on icon "Hide All from Mas F" at bounding box center [1470, 451] width 19 height 15
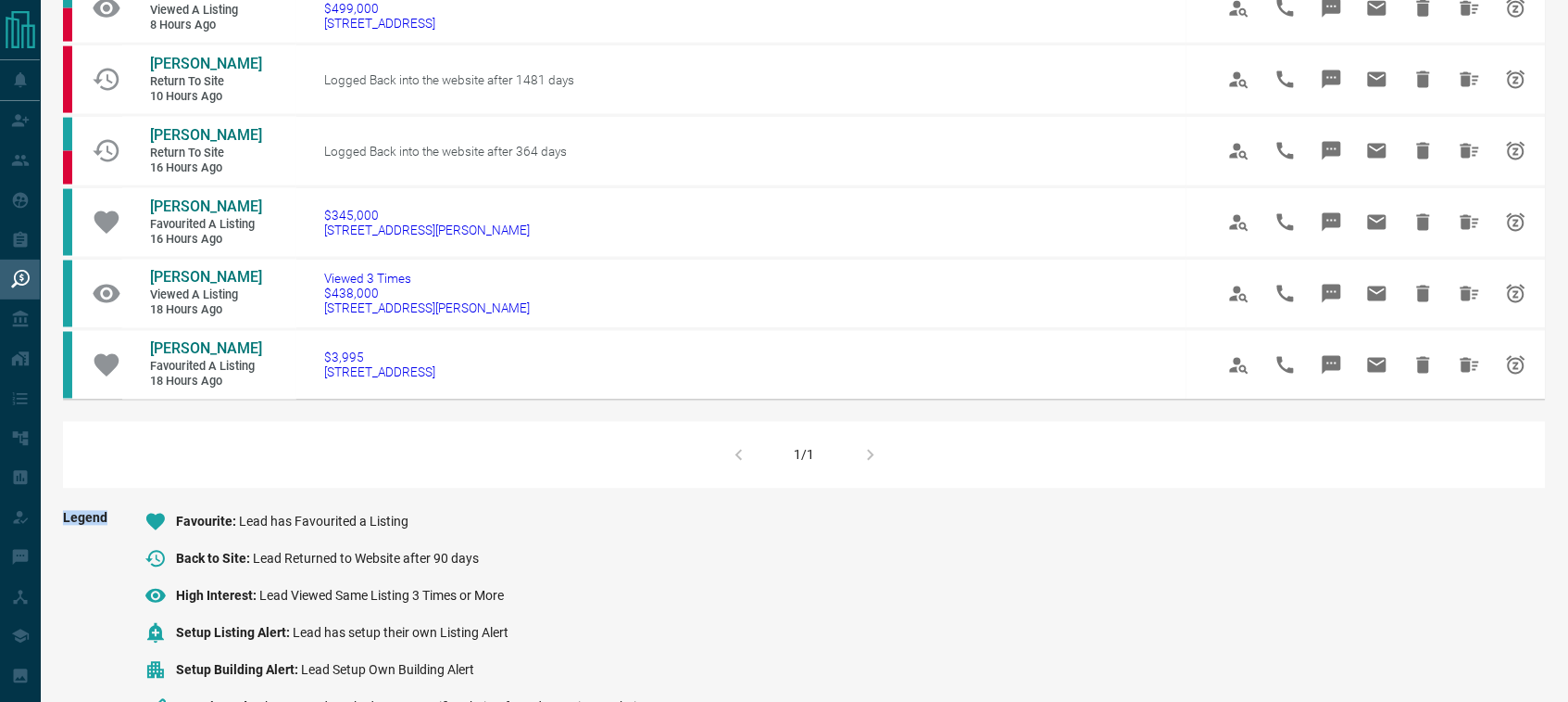
scroll to position [782, 0]
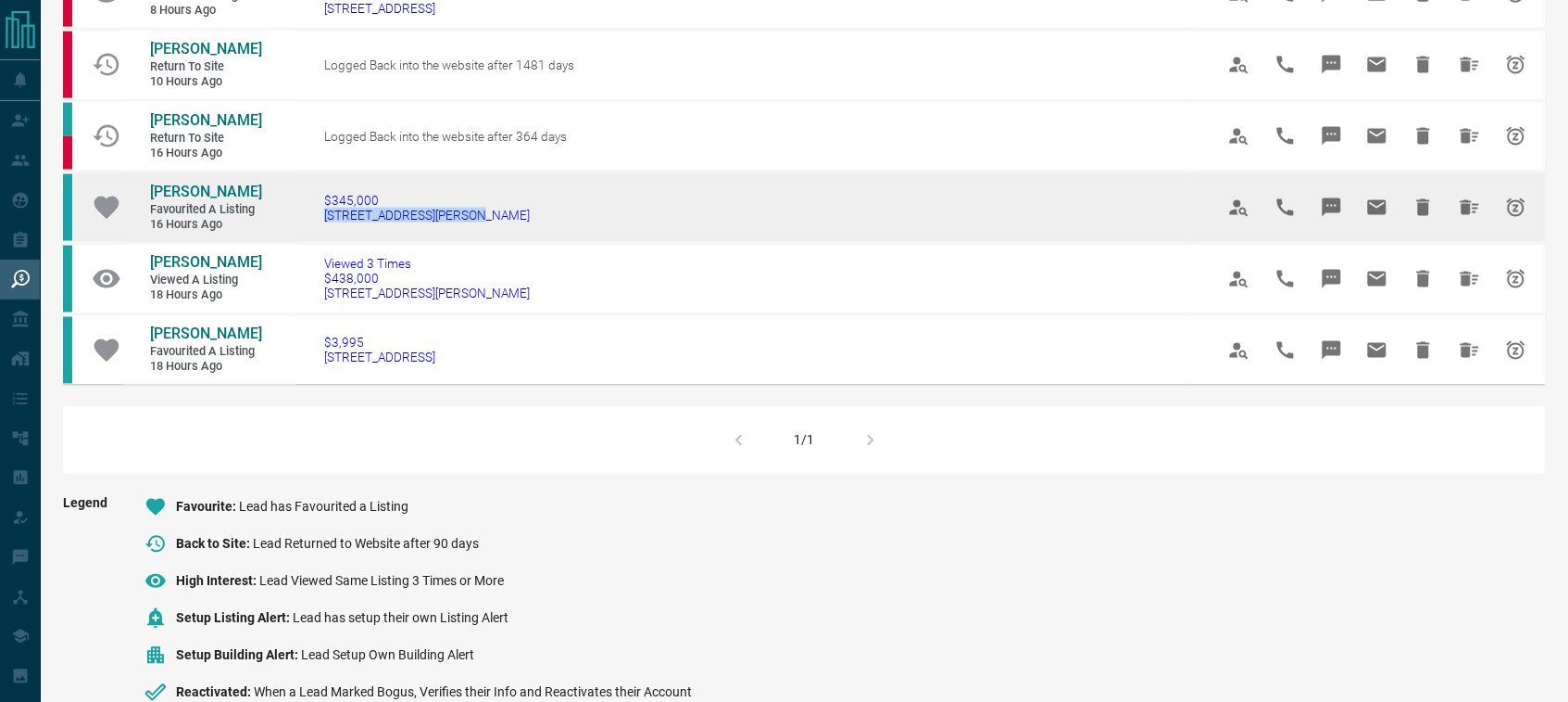
drag, startPoint x: 461, startPoint y: 199, endPoint x: 308, endPoint y: 201, distance: 153.0
click at [308, 201] on td "$345,000 [STREET_ADDRESS][PERSON_NAME]" at bounding box center [741, 207] width 890 height 72
copy span "[STREET_ADDRESS][PERSON_NAME]"
click at [205, 183] on span "[PERSON_NAME]" at bounding box center [206, 192] width 112 height 18
click at [193, 183] on span "[PERSON_NAME]" at bounding box center [206, 192] width 112 height 18
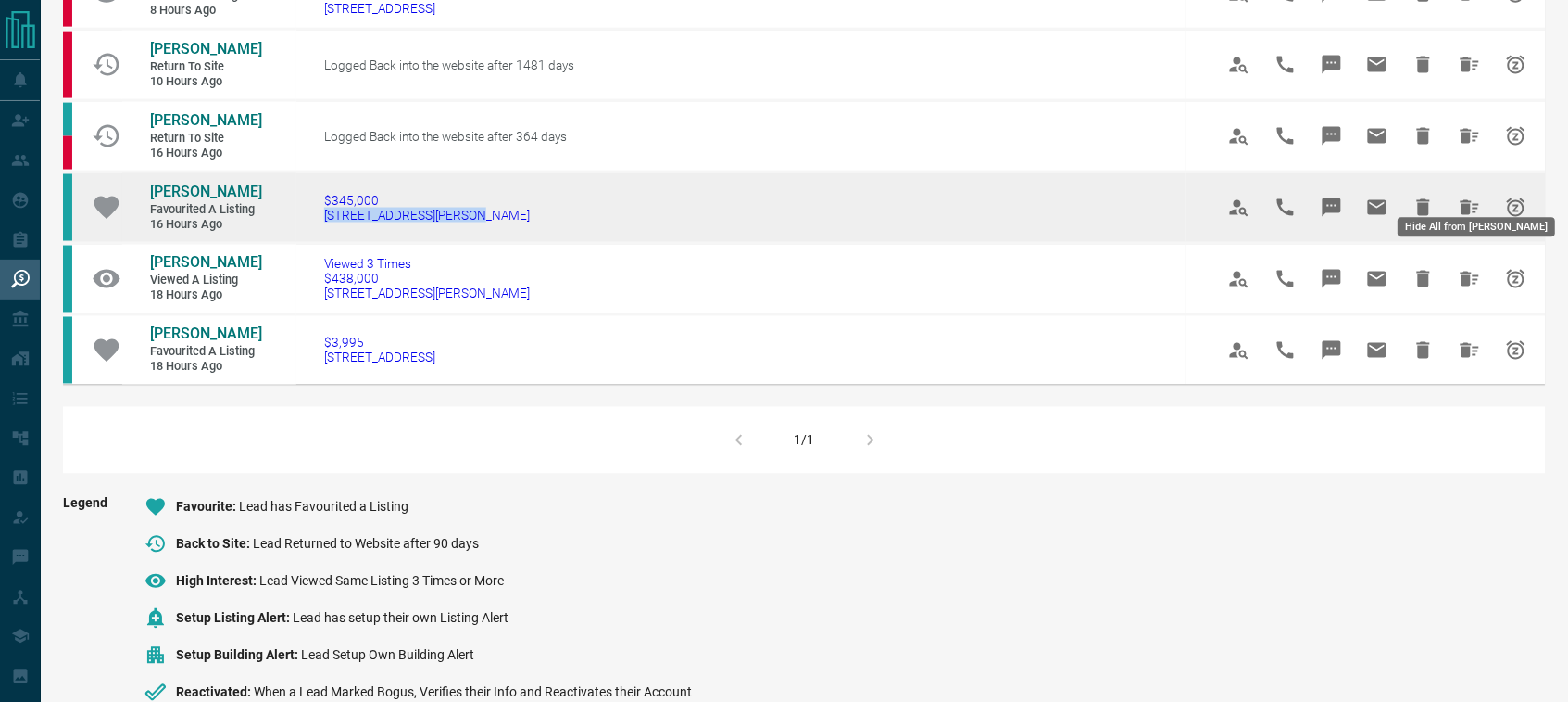
click at [1483, 186] on button "Hide All from Jacob Robbins" at bounding box center [1470, 207] width 45 height 45
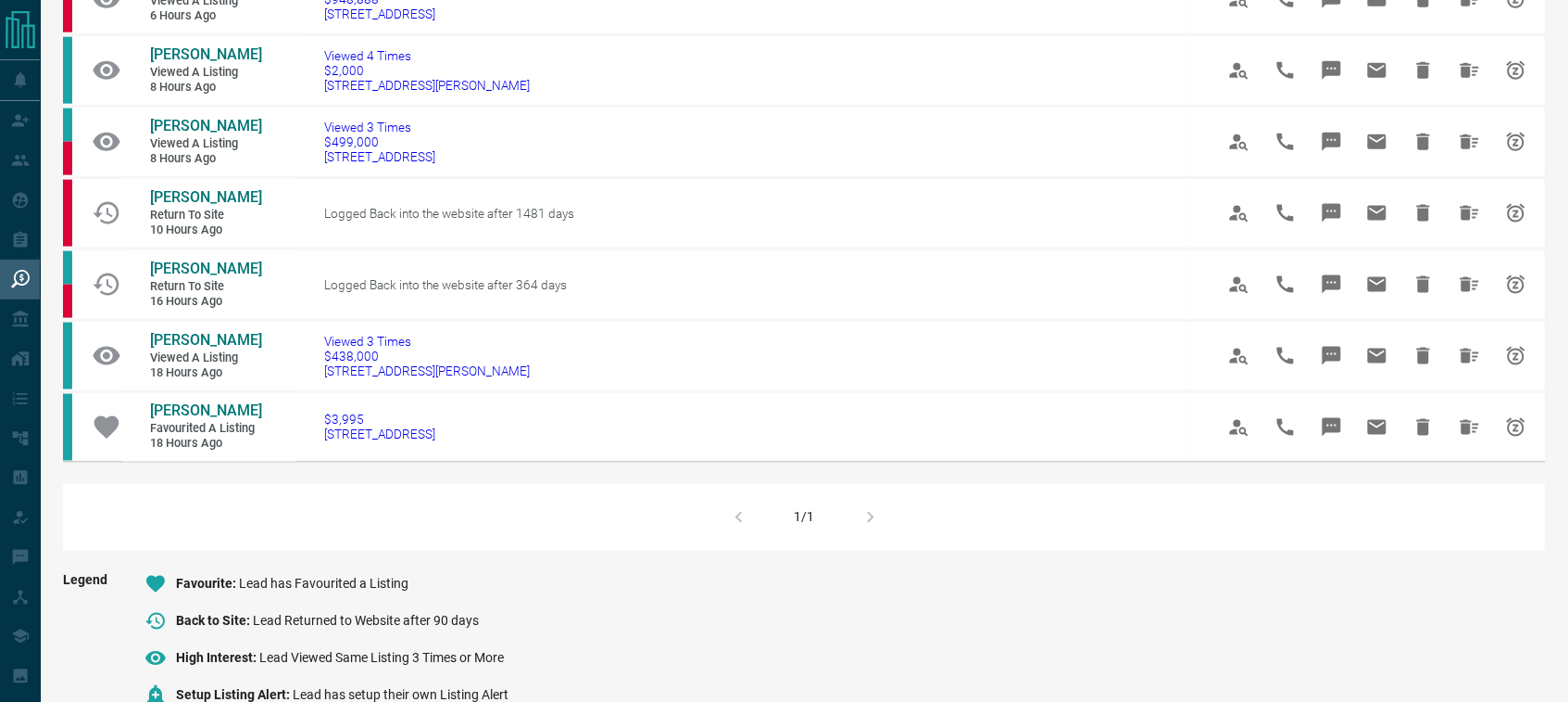
scroll to position [636, 0]
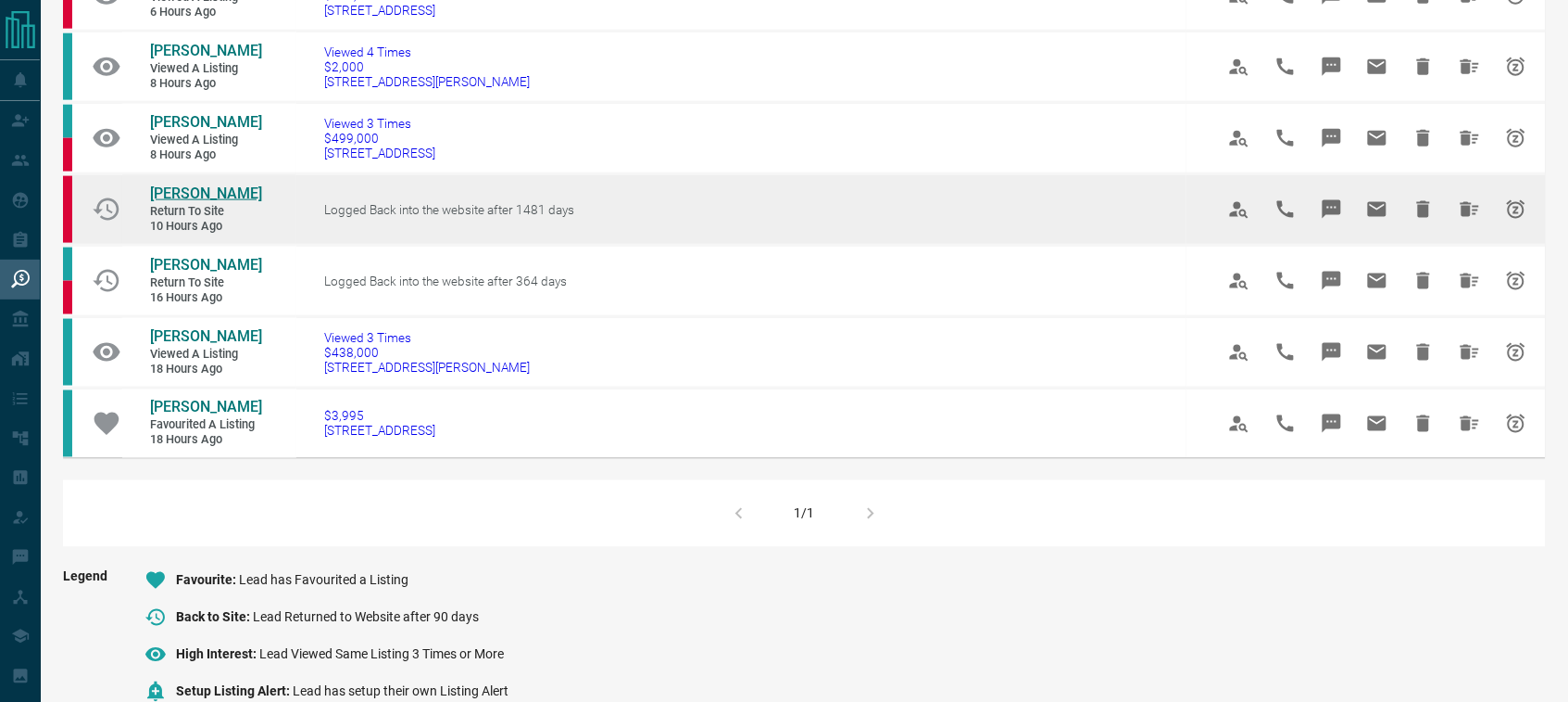
click at [186, 185] on span "[PERSON_NAME]" at bounding box center [206, 194] width 112 height 18
click at [1484, 187] on button "Hide All from Eric Wong" at bounding box center [1470, 209] width 45 height 45
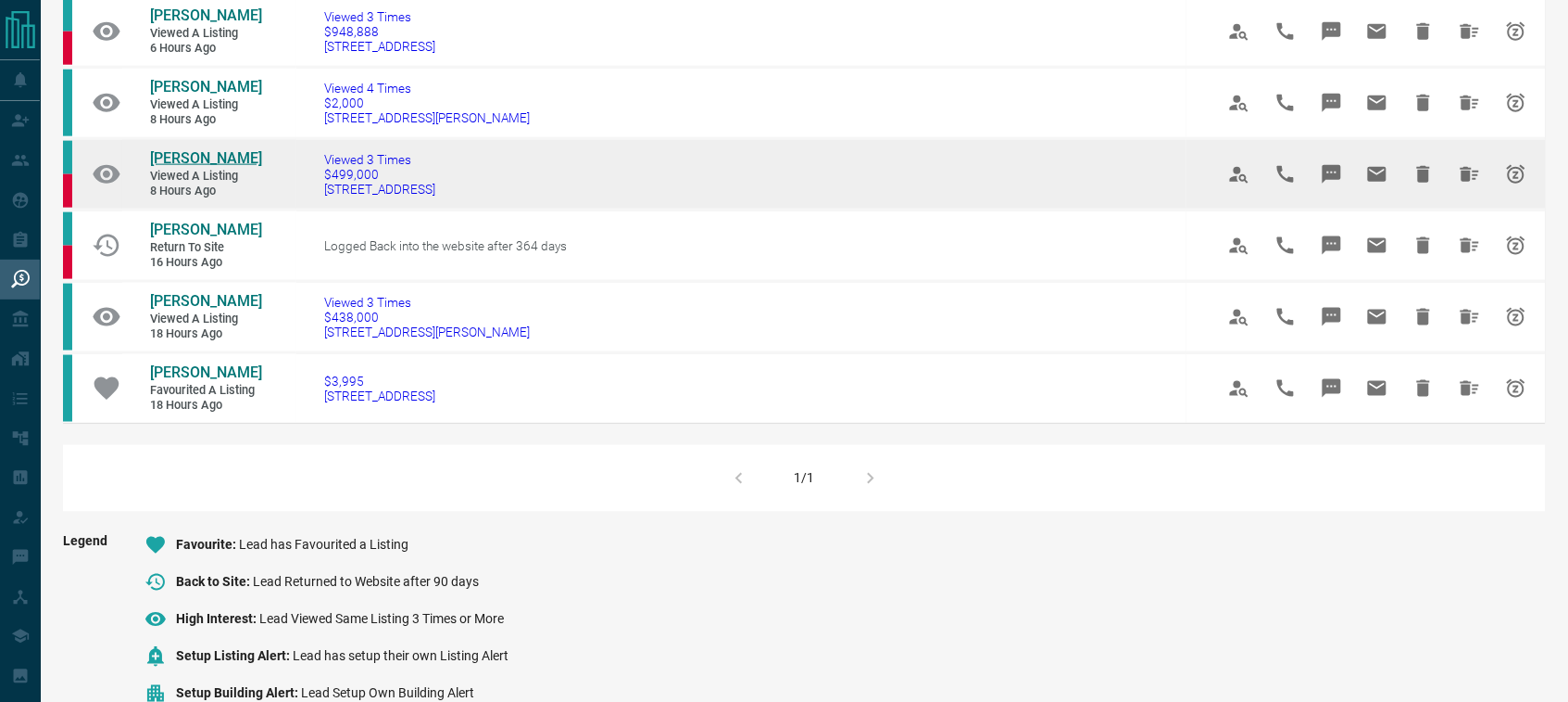
scroll to position [609, 0]
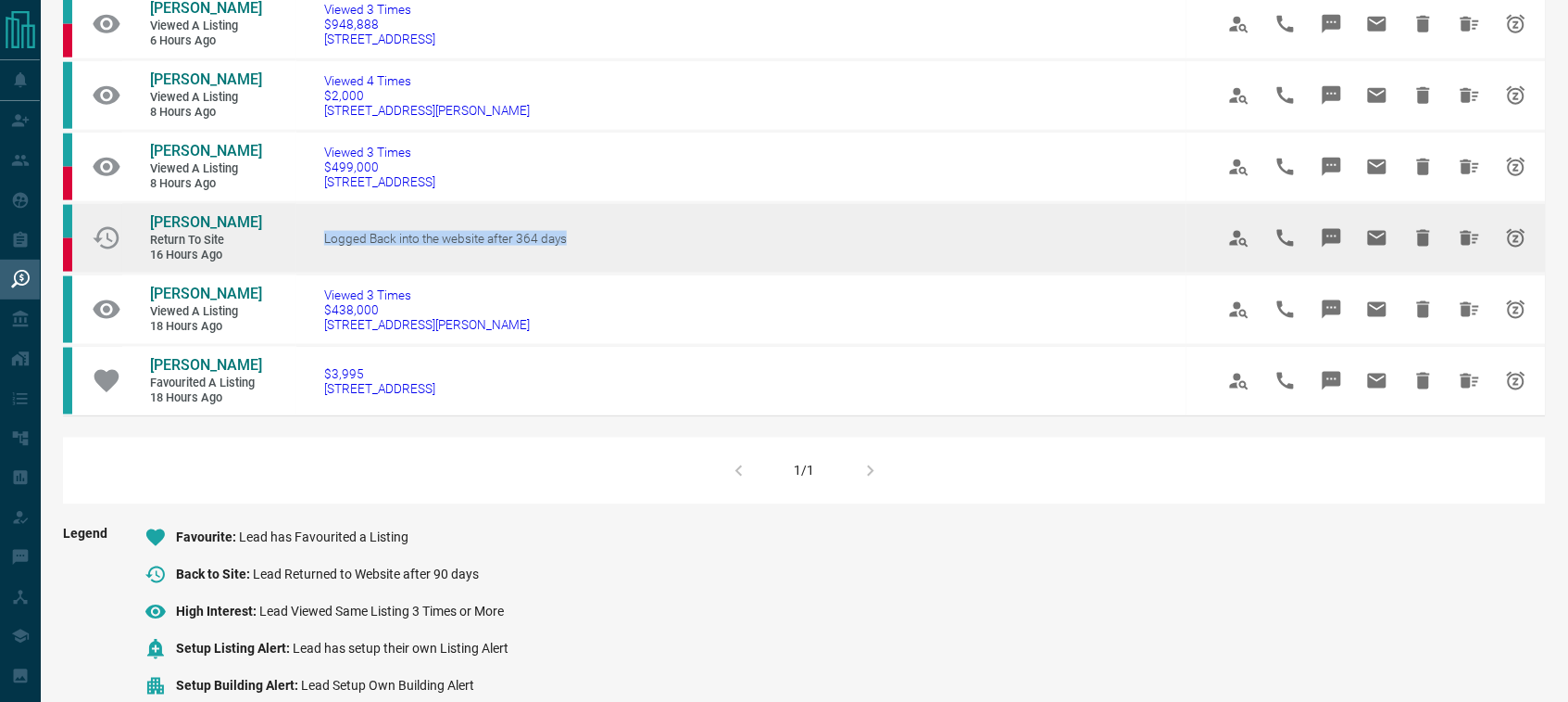
drag, startPoint x: 574, startPoint y: 221, endPoint x: 321, endPoint y: 228, distance: 253.1
click at [321, 228] on td "Logged Back into the website after 364 days" at bounding box center [741, 238] width 890 height 72
click at [179, 213] on span "[PERSON_NAME]" at bounding box center [206, 222] width 112 height 18
click at [1471, 227] on icon "Hide All from Navjot Kaur" at bounding box center [1470, 238] width 22 height 22
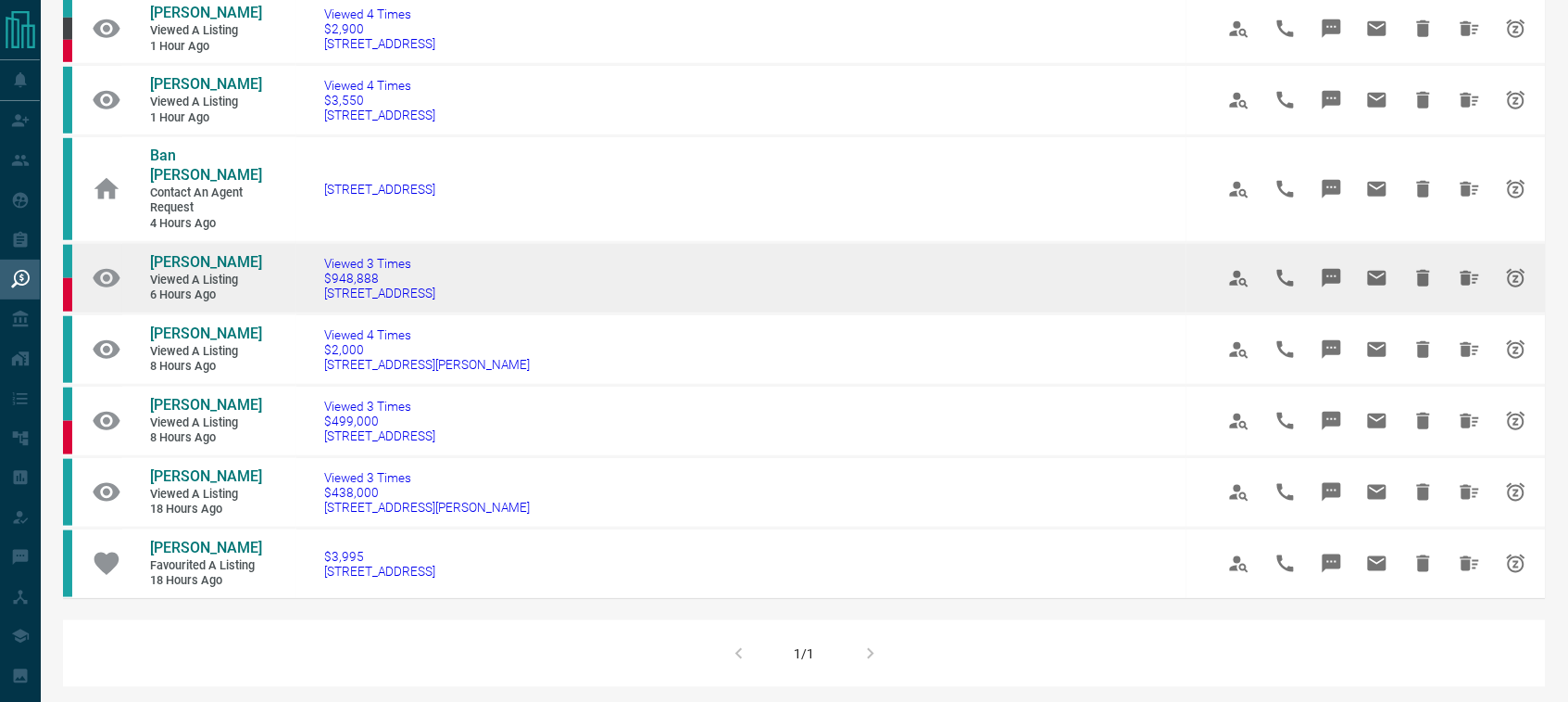
scroll to position [376, 0]
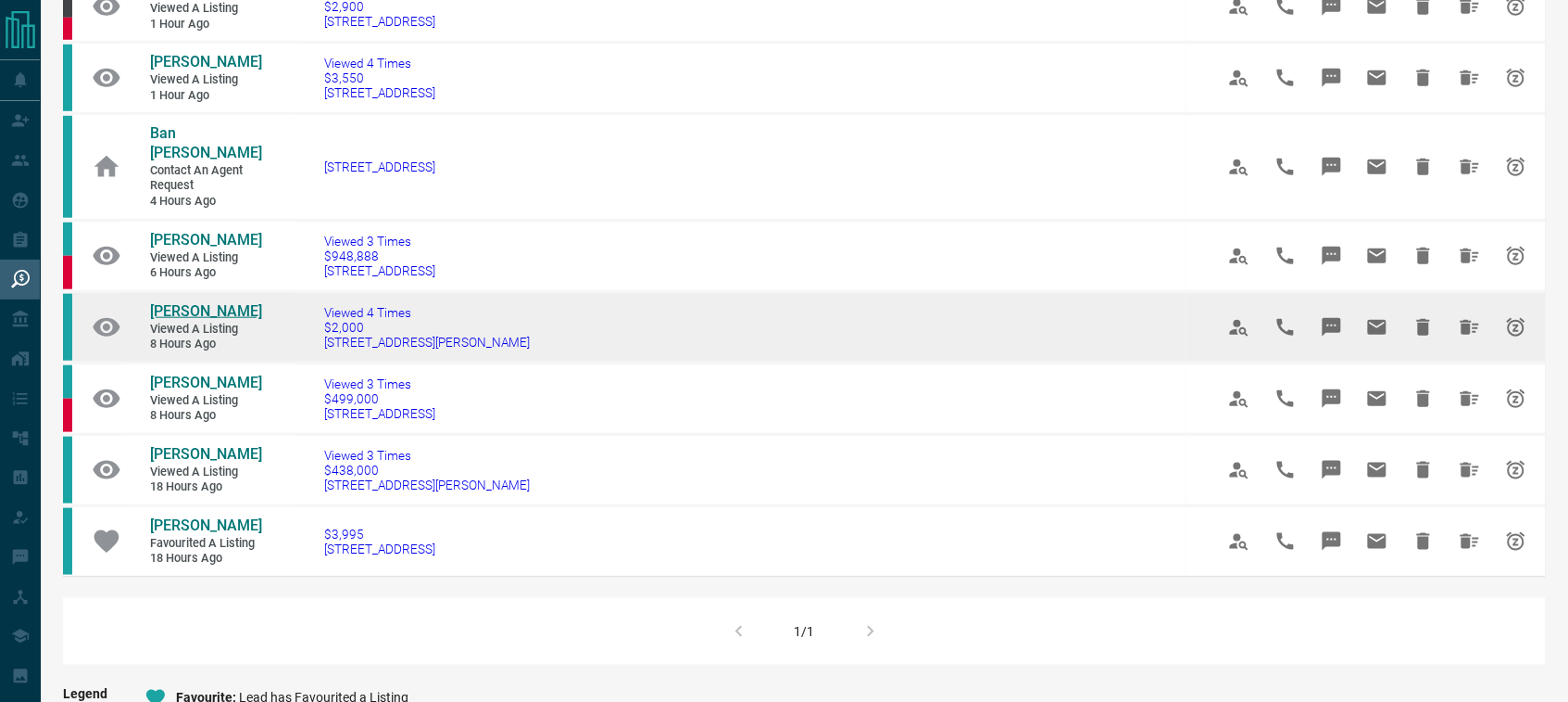
click at [174, 302] on span "[PERSON_NAME]" at bounding box center [206, 311] width 112 height 18
click at [1465, 320] on icon "Hide All from Andy Chung" at bounding box center [1470, 327] width 19 height 15
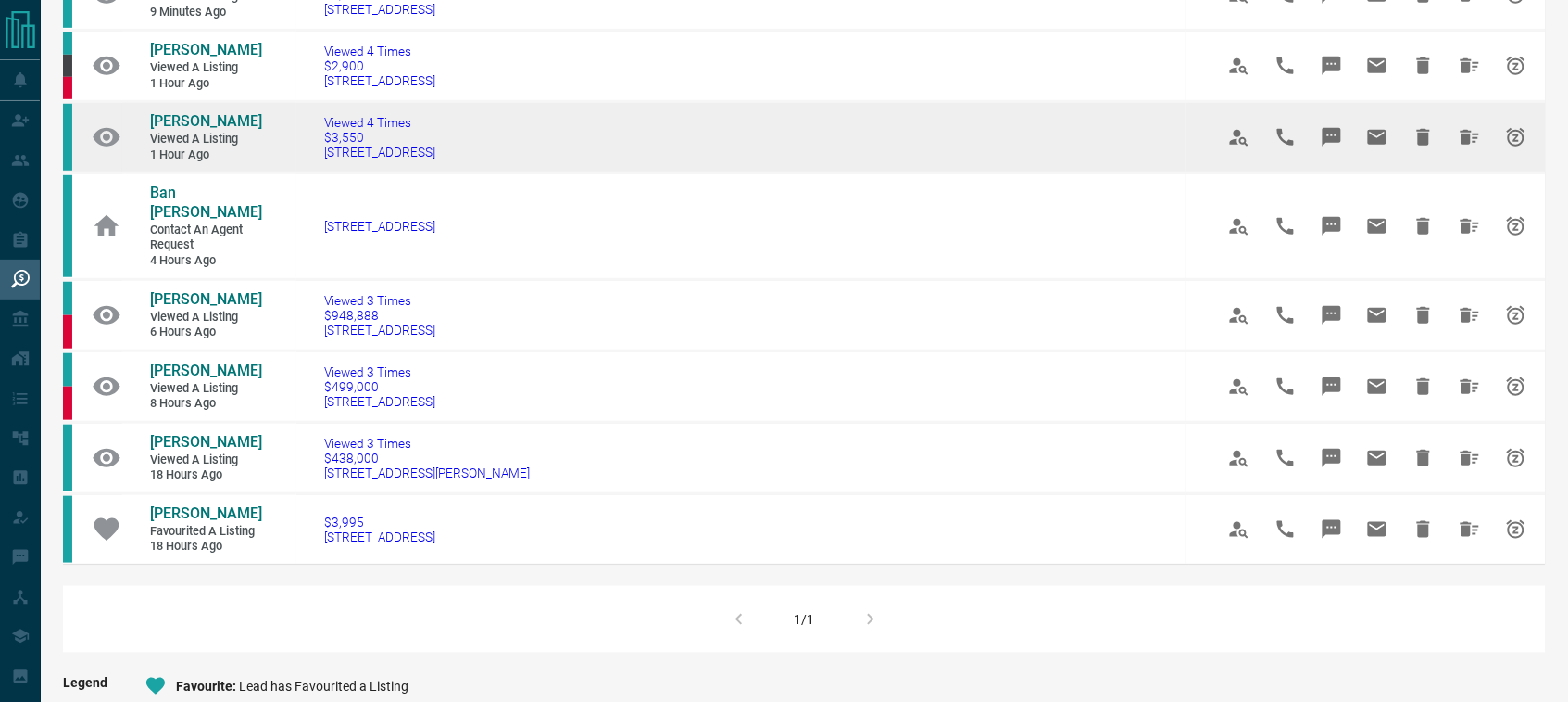
scroll to position [318, 0]
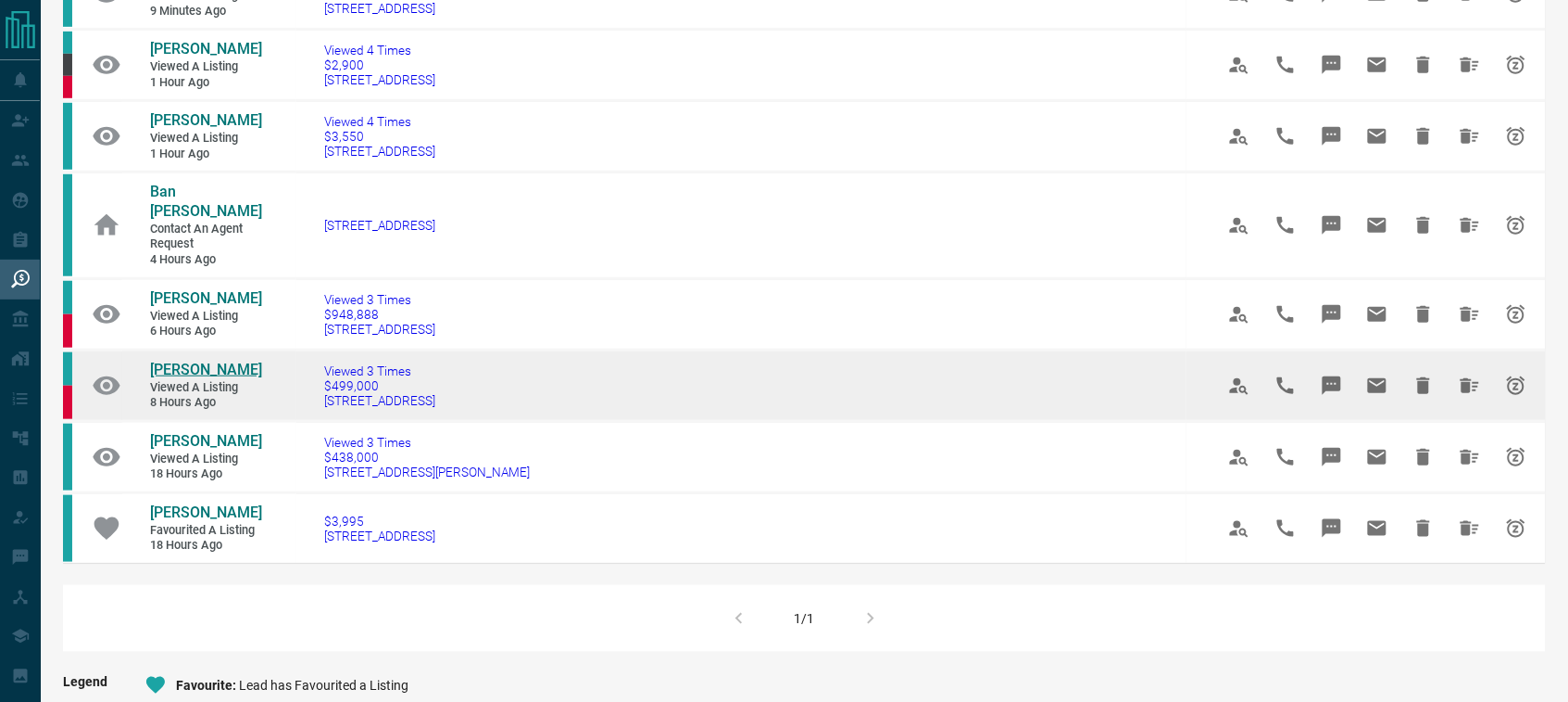
click at [172, 361] on span "[PERSON_NAME]" at bounding box center [206, 370] width 112 height 18
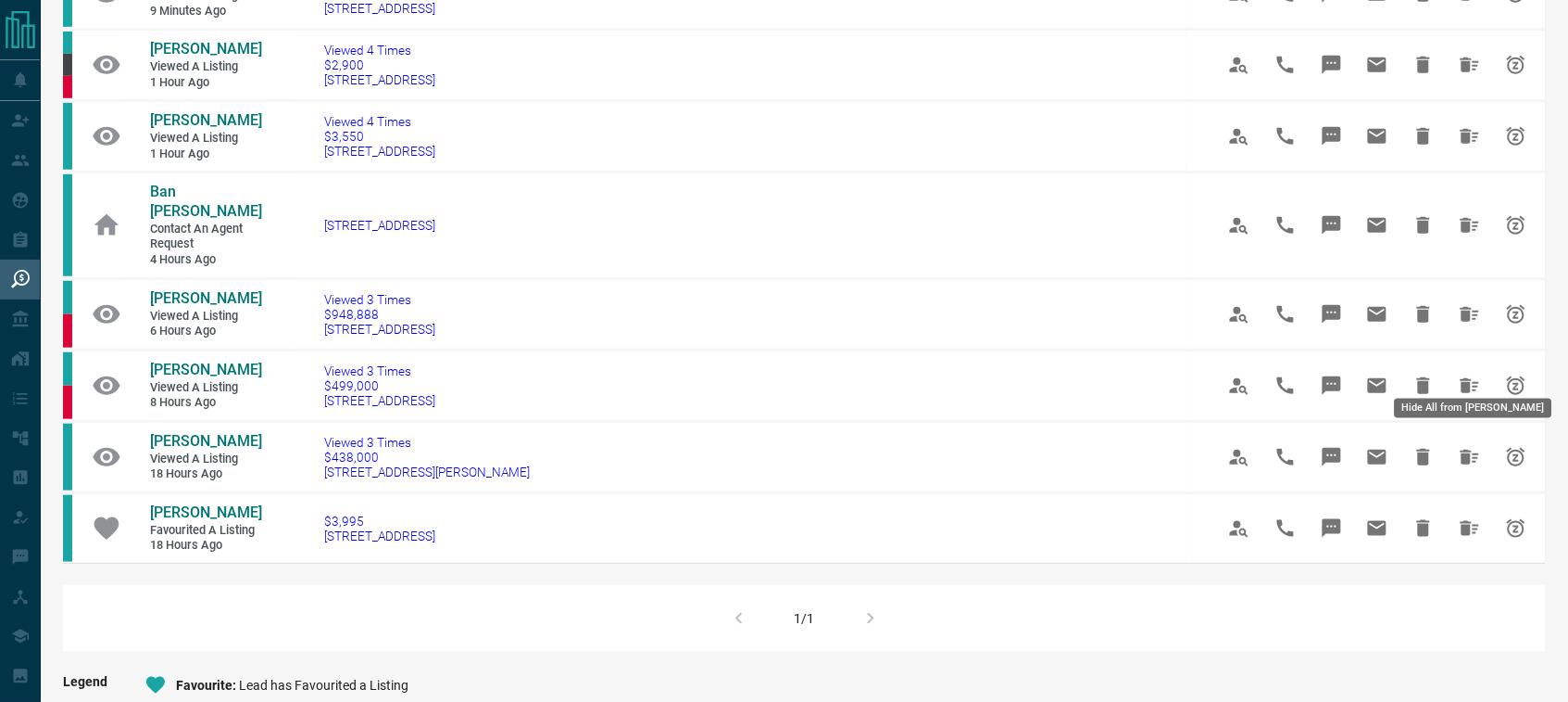
click at [1461, 375] on icon "Hide All from Renat Ibragimov" at bounding box center [1470, 386] width 22 height 22
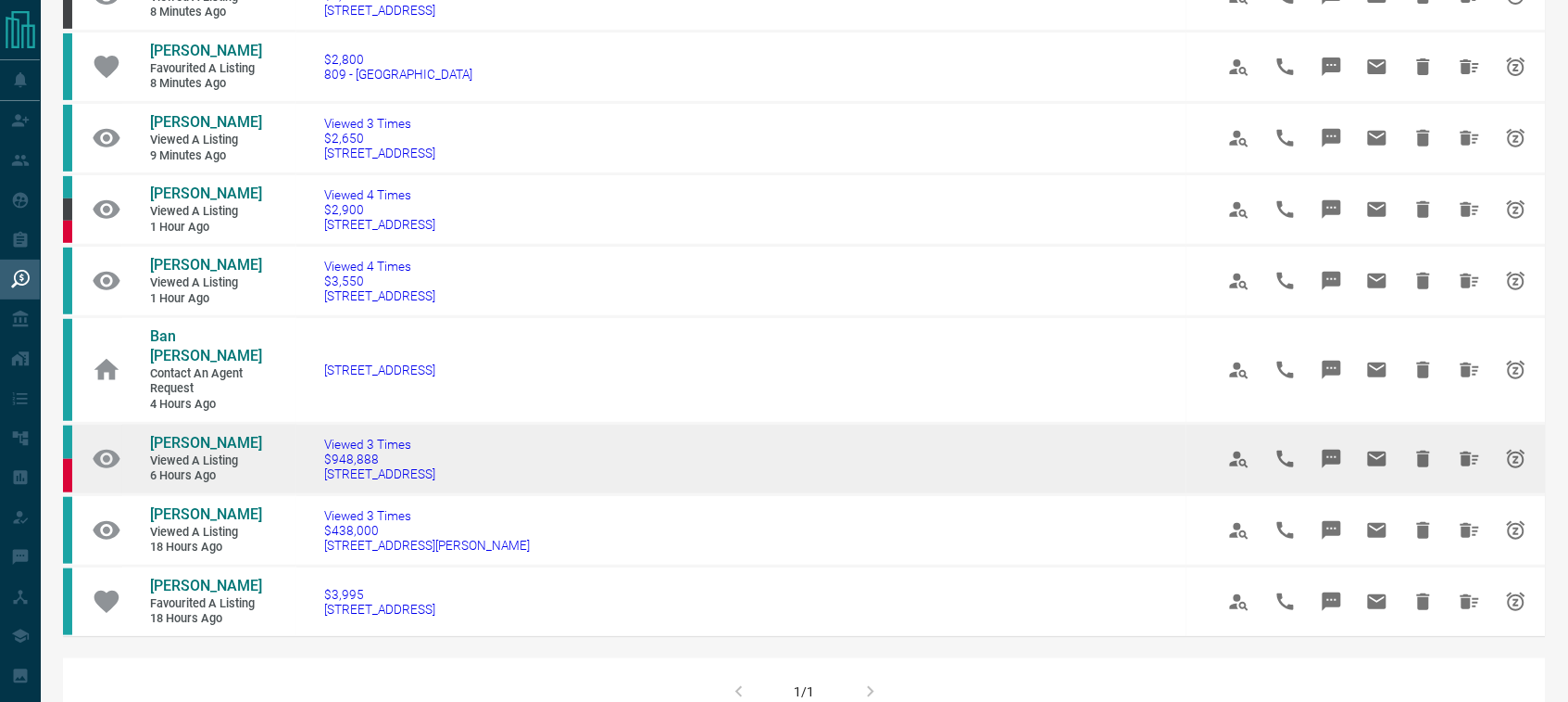
scroll to position [202, 0]
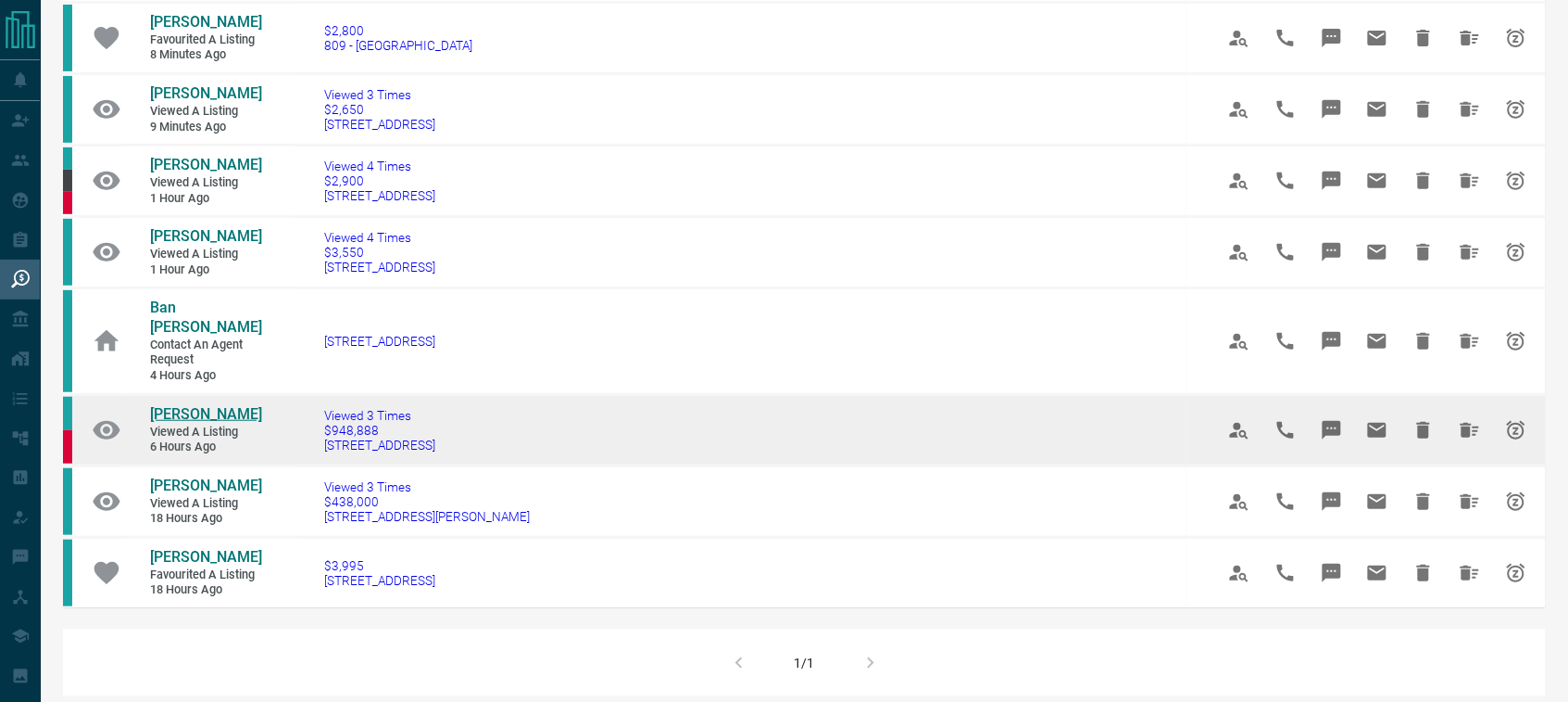
click at [171, 405] on span "[PERSON_NAME]" at bounding box center [206, 414] width 112 height 18
click at [1466, 423] on icon "Hide All from Warren Kwan" at bounding box center [1470, 430] width 19 height 15
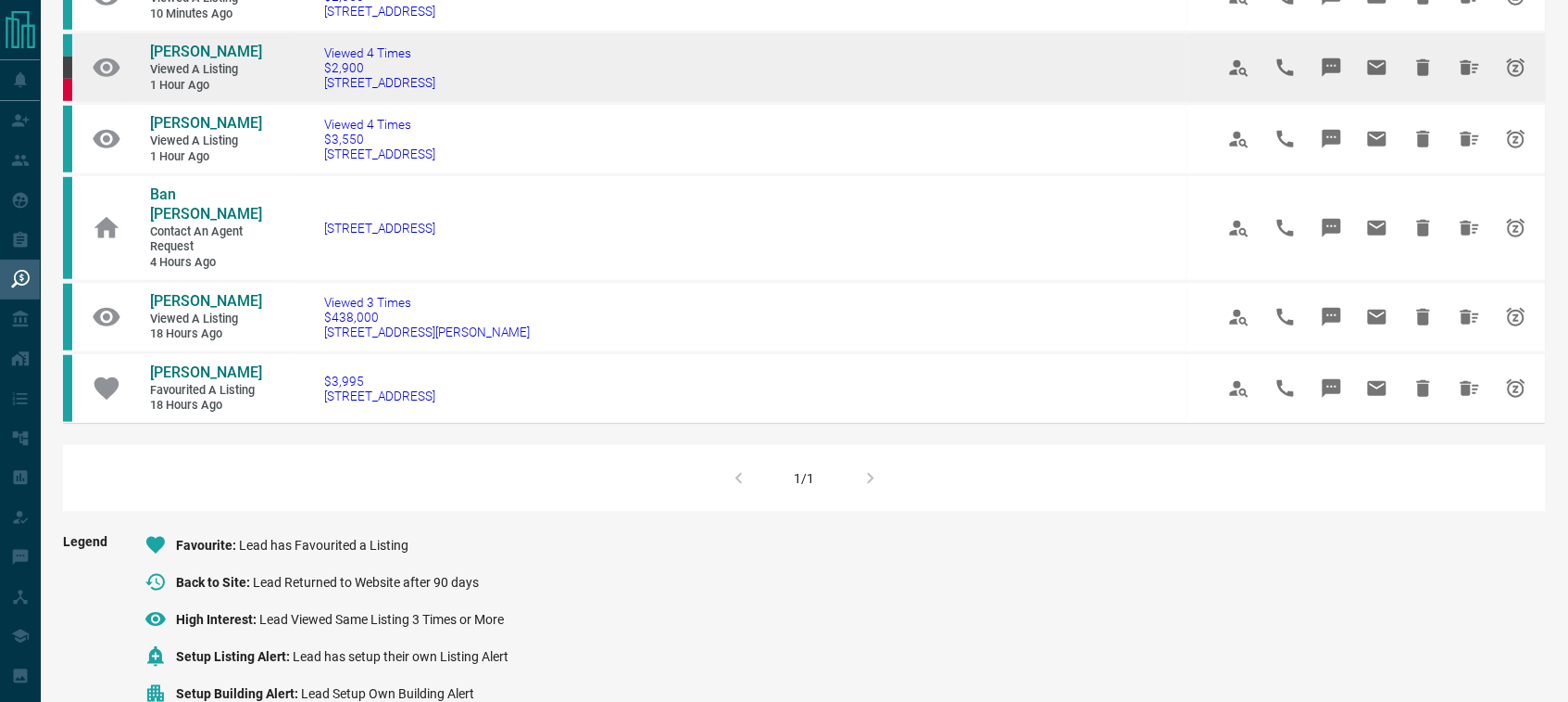
scroll to position [318, 0]
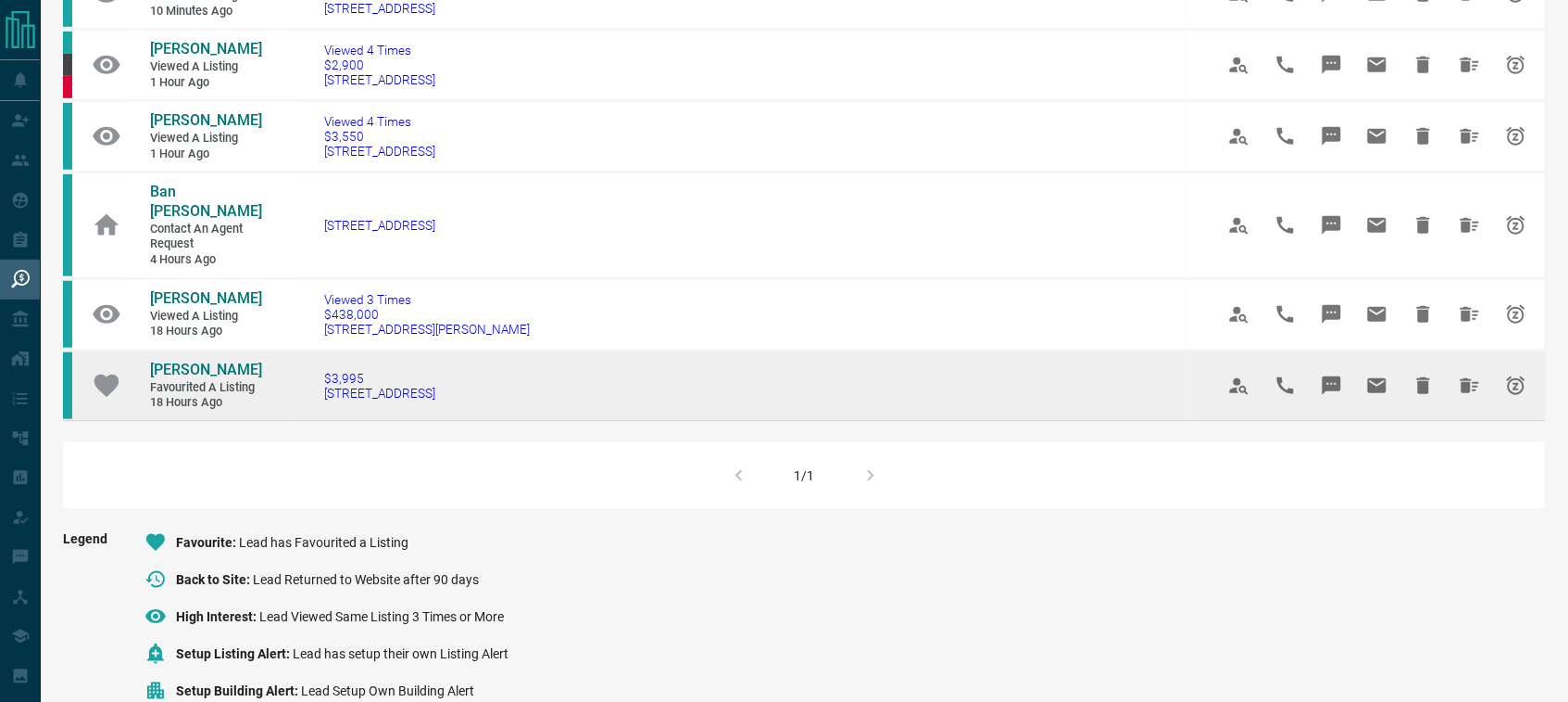
drag, startPoint x: 438, startPoint y: 369, endPoint x: 307, endPoint y: 381, distance: 131.5
click at [307, 381] on td "$3,995 716 - [STREET_ADDRESS]" at bounding box center [741, 384] width 890 height 71
copy span "[STREET_ADDRESS]"
click at [195, 361] on span "[PERSON_NAME]" at bounding box center [206, 370] width 112 height 18
click at [1465, 378] on icon "Hide All from Jassie Bhathal" at bounding box center [1470, 385] width 19 height 15
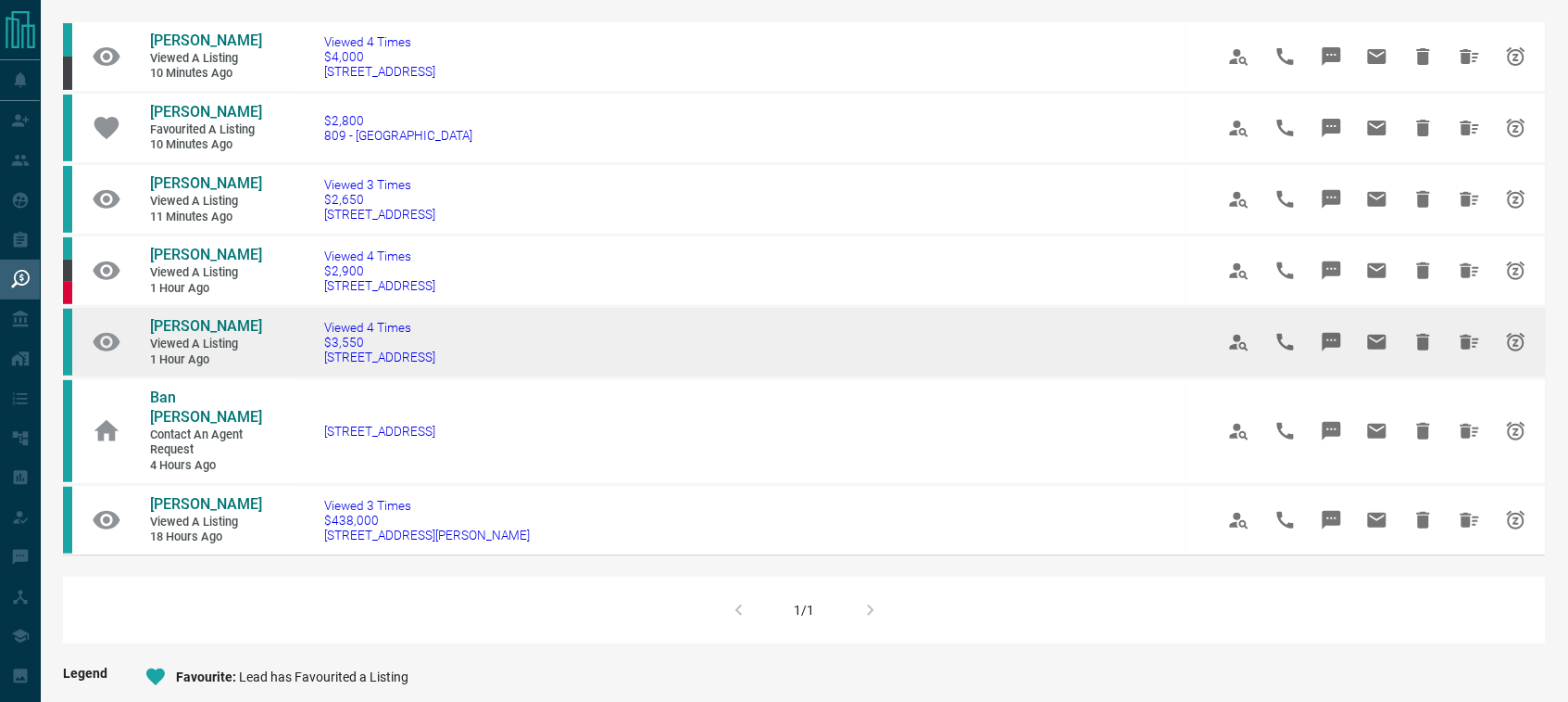
scroll to position [116, 0]
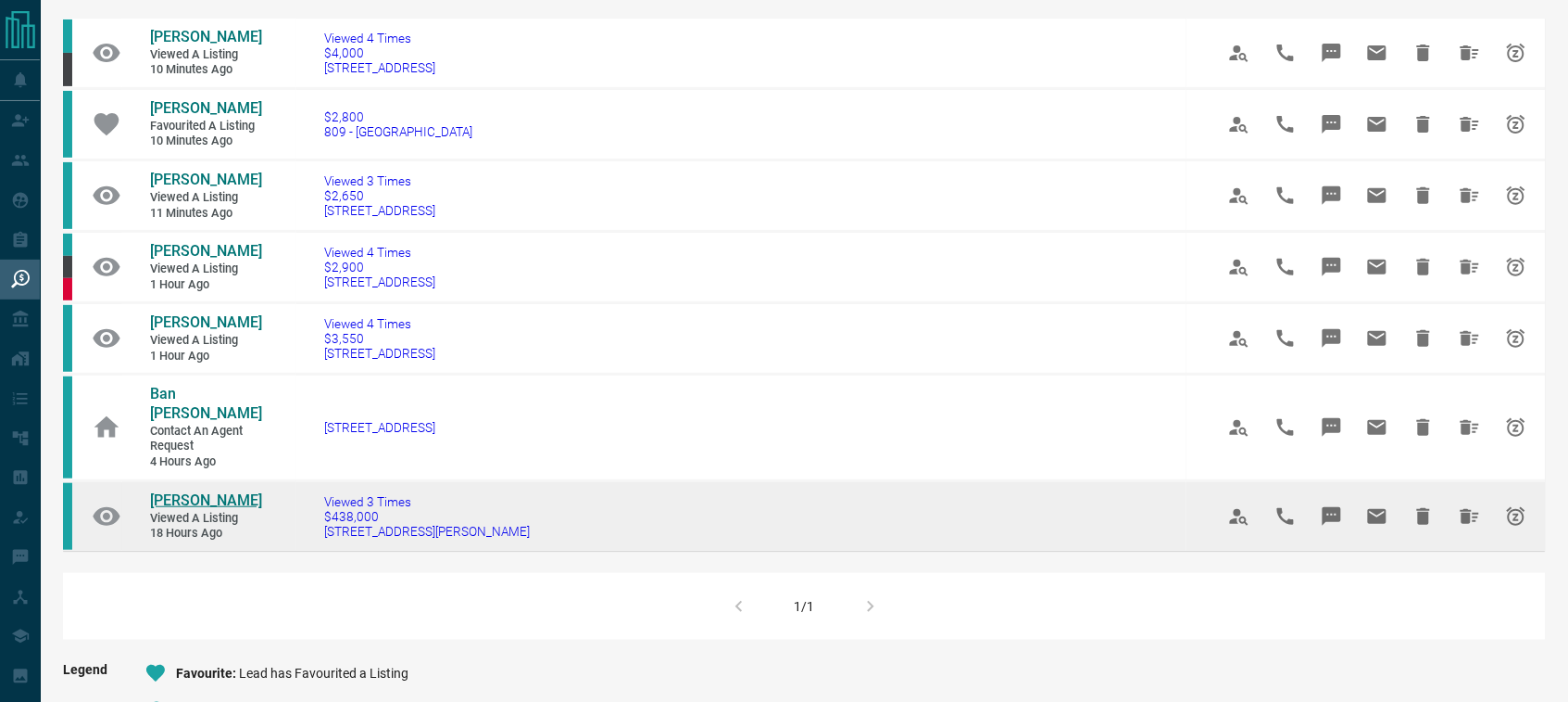
click at [205, 491] on span "[PERSON_NAME]" at bounding box center [206, 500] width 112 height 18
click at [1466, 509] on icon "Hide All from Trevor Fettes" at bounding box center [1470, 516] width 19 height 15
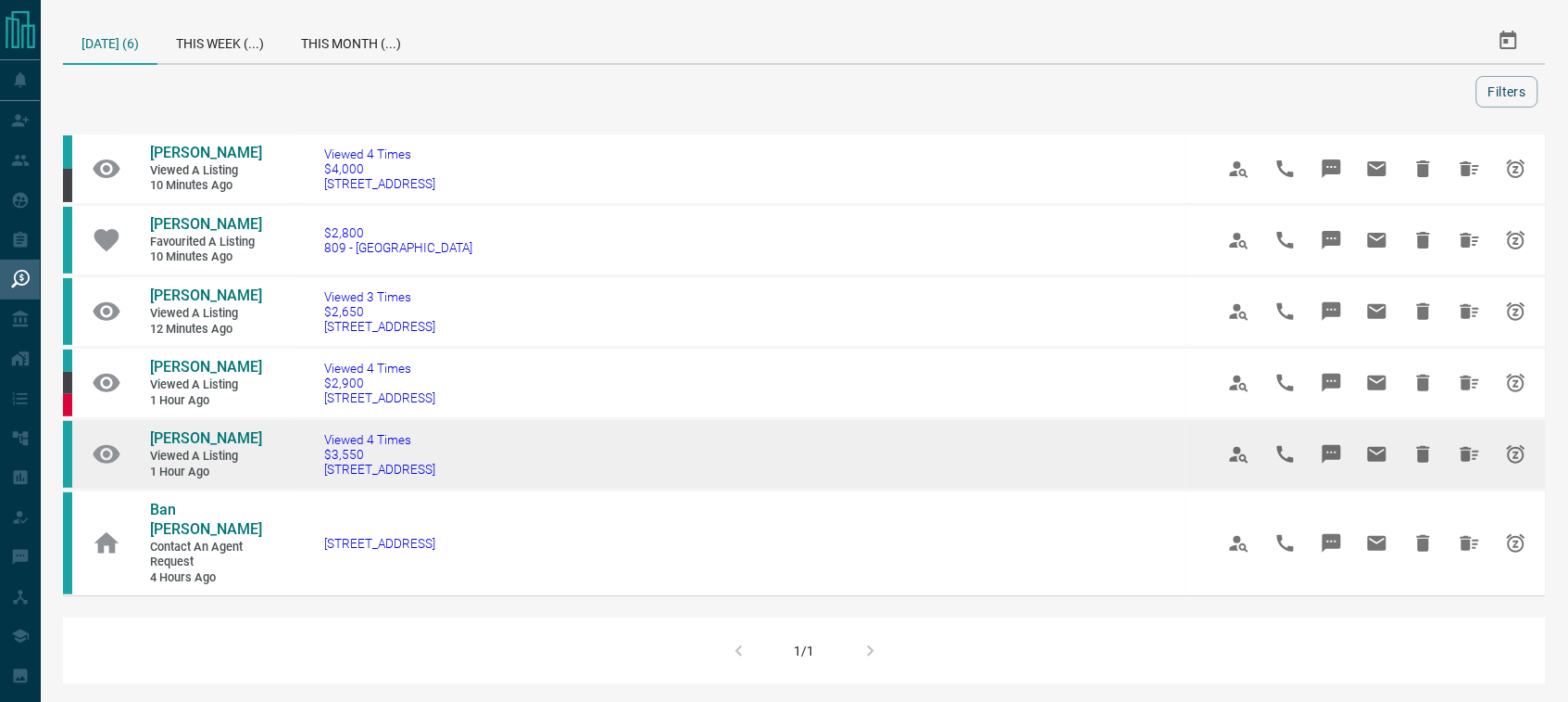
drag, startPoint x: 493, startPoint y: 470, endPoint x: 321, endPoint y: 472, distance: 172.0
click at [321, 472] on td "Viewed 4 Times $3,550 [STREET_ADDRESS]" at bounding box center [741, 454] width 890 height 72
copy span "[STREET_ADDRESS]"
click at [187, 433] on span "[PERSON_NAME]" at bounding box center [206, 439] width 112 height 18
click at [1470, 443] on icon "Hide All from Zoee Fox" at bounding box center [1470, 454] width 22 height 22
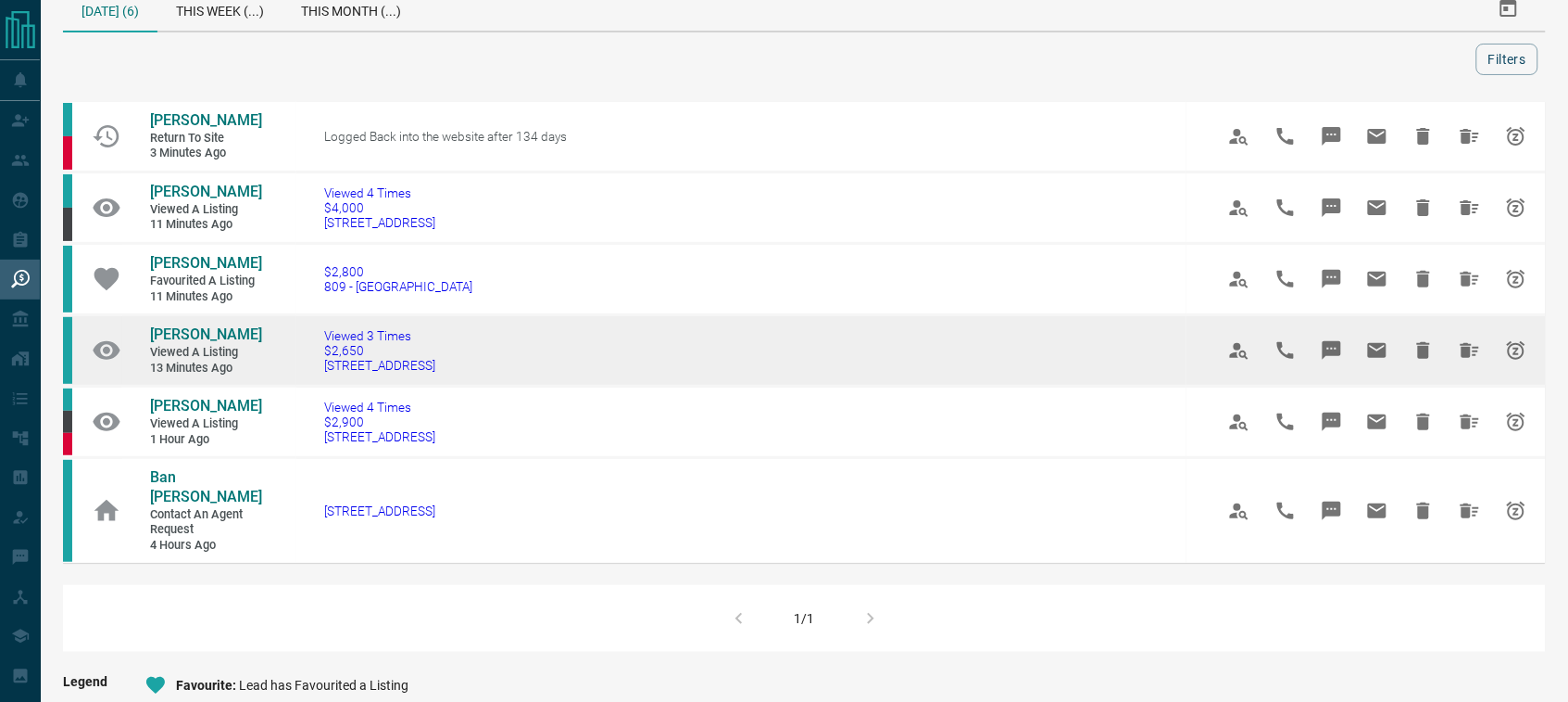
scroll to position [29, 0]
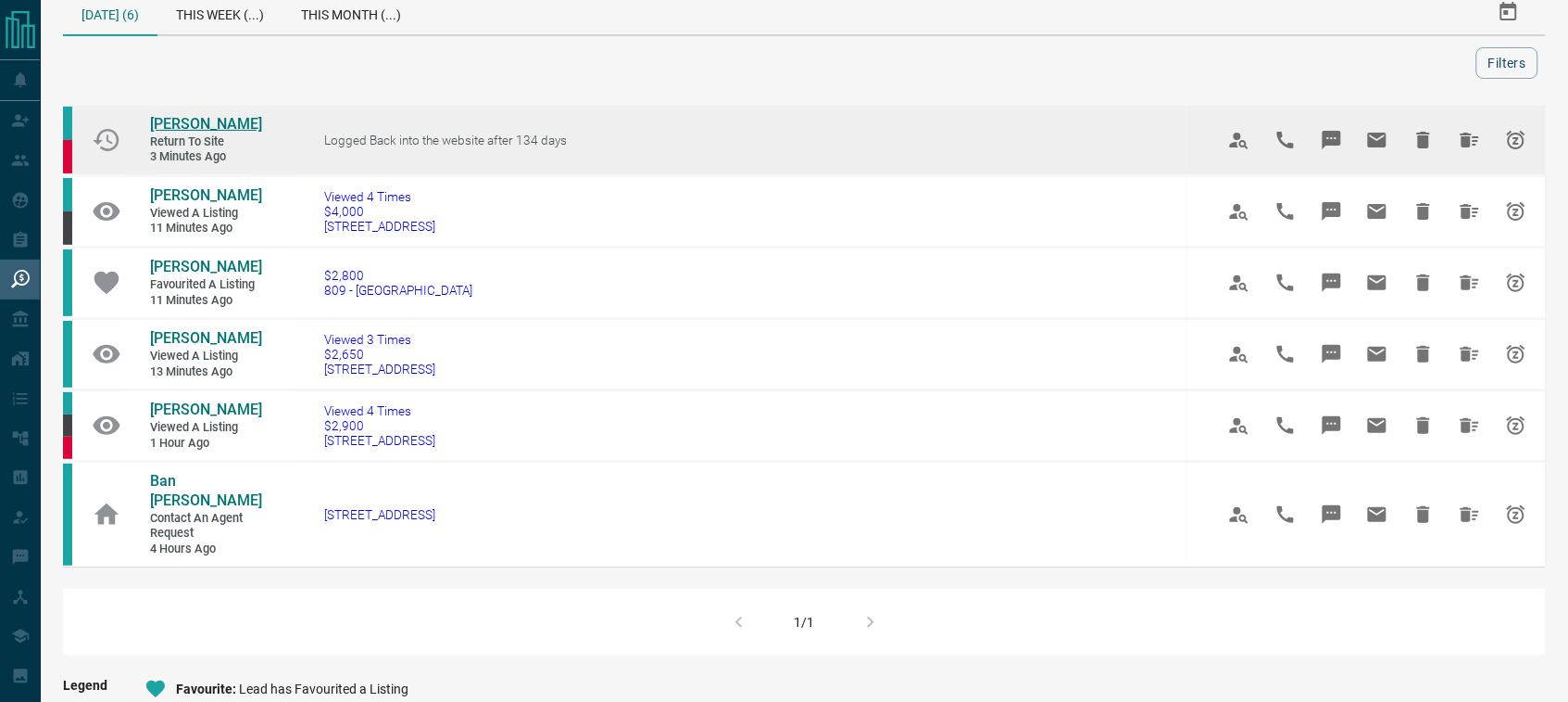
click at [188, 123] on span "[PERSON_NAME]" at bounding box center [206, 124] width 112 height 18
click at [1471, 140] on icon "Hide All from Samana Alibhai" at bounding box center [1470, 140] width 22 height 22
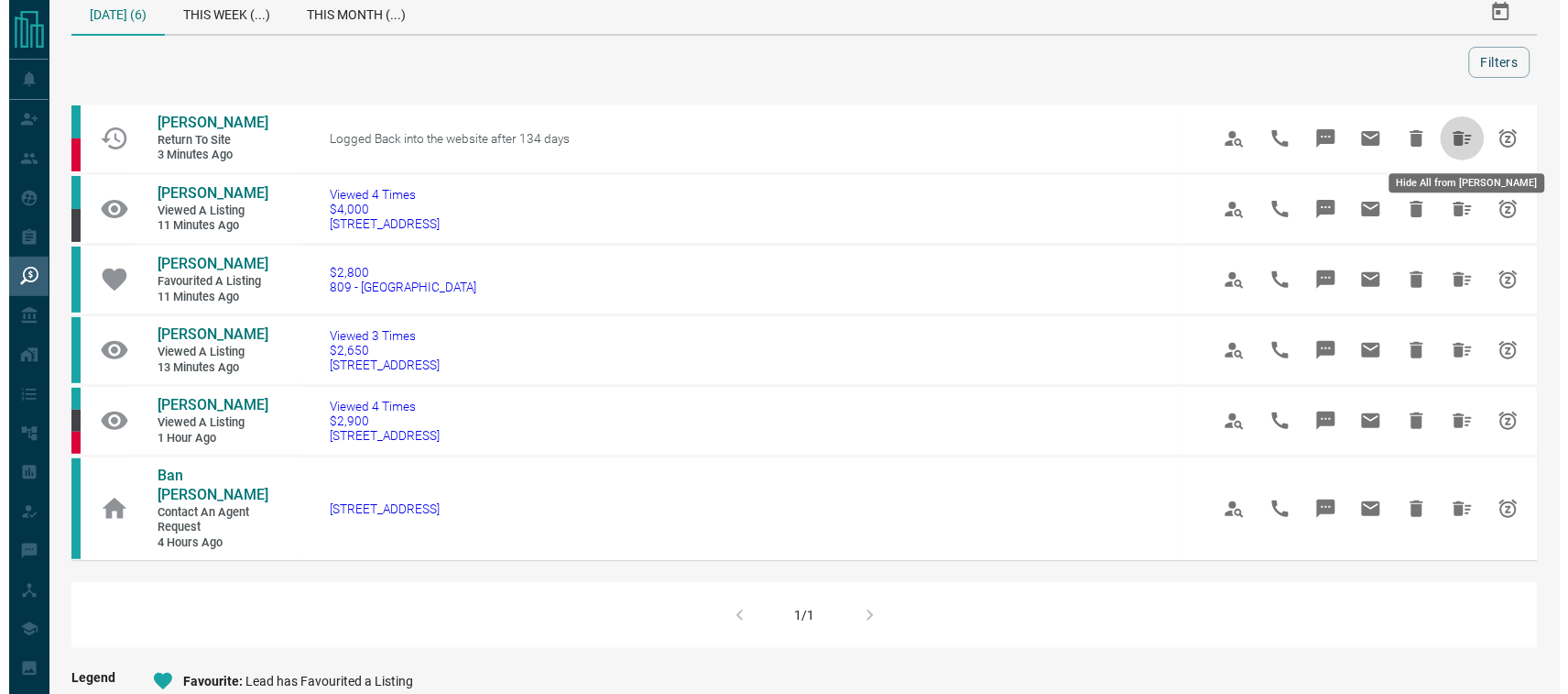
scroll to position [0, 0]
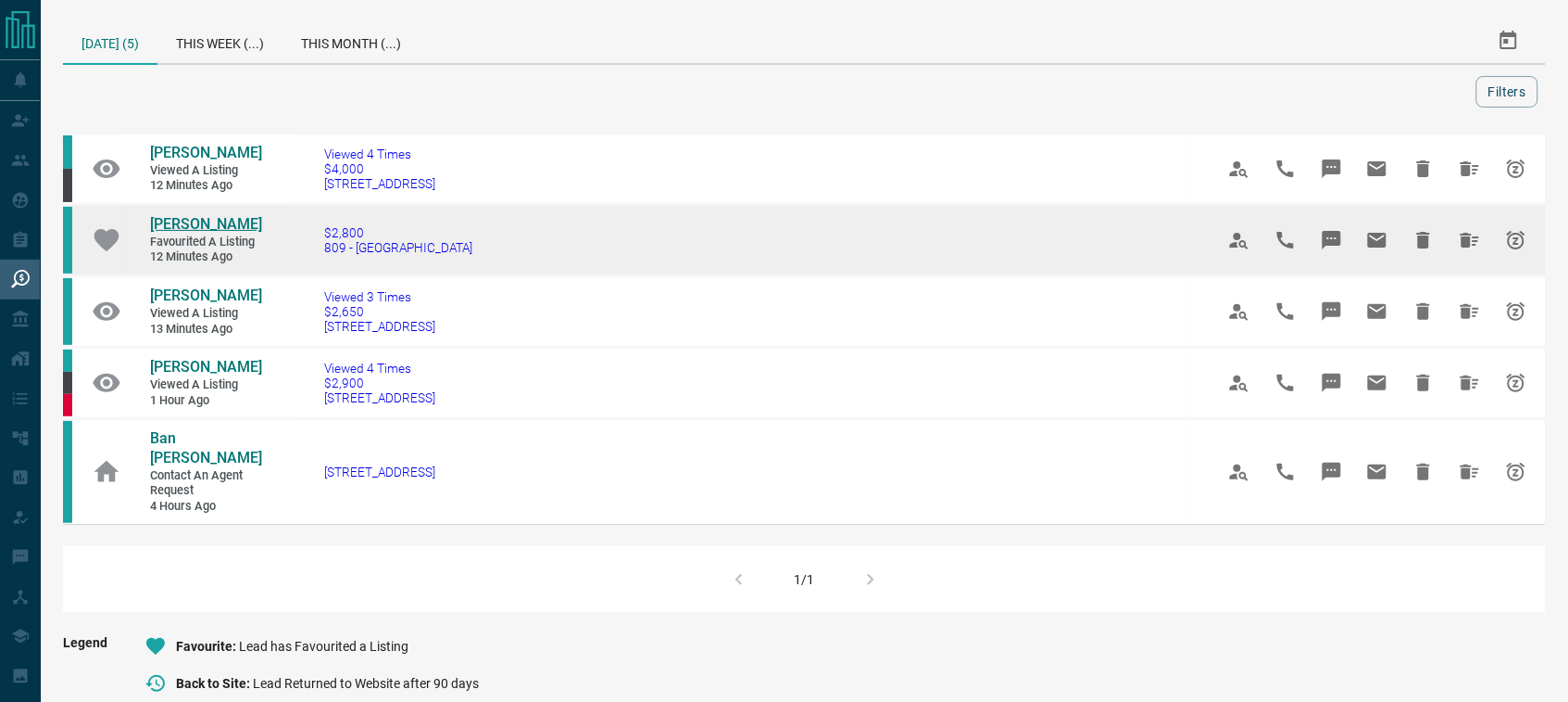
click at [177, 230] on span "[PERSON_NAME]" at bounding box center [206, 224] width 112 height 18
click at [1467, 239] on icon "Hide All from Brian Deganis" at bounding box center [1470, 240] width 19 height 15
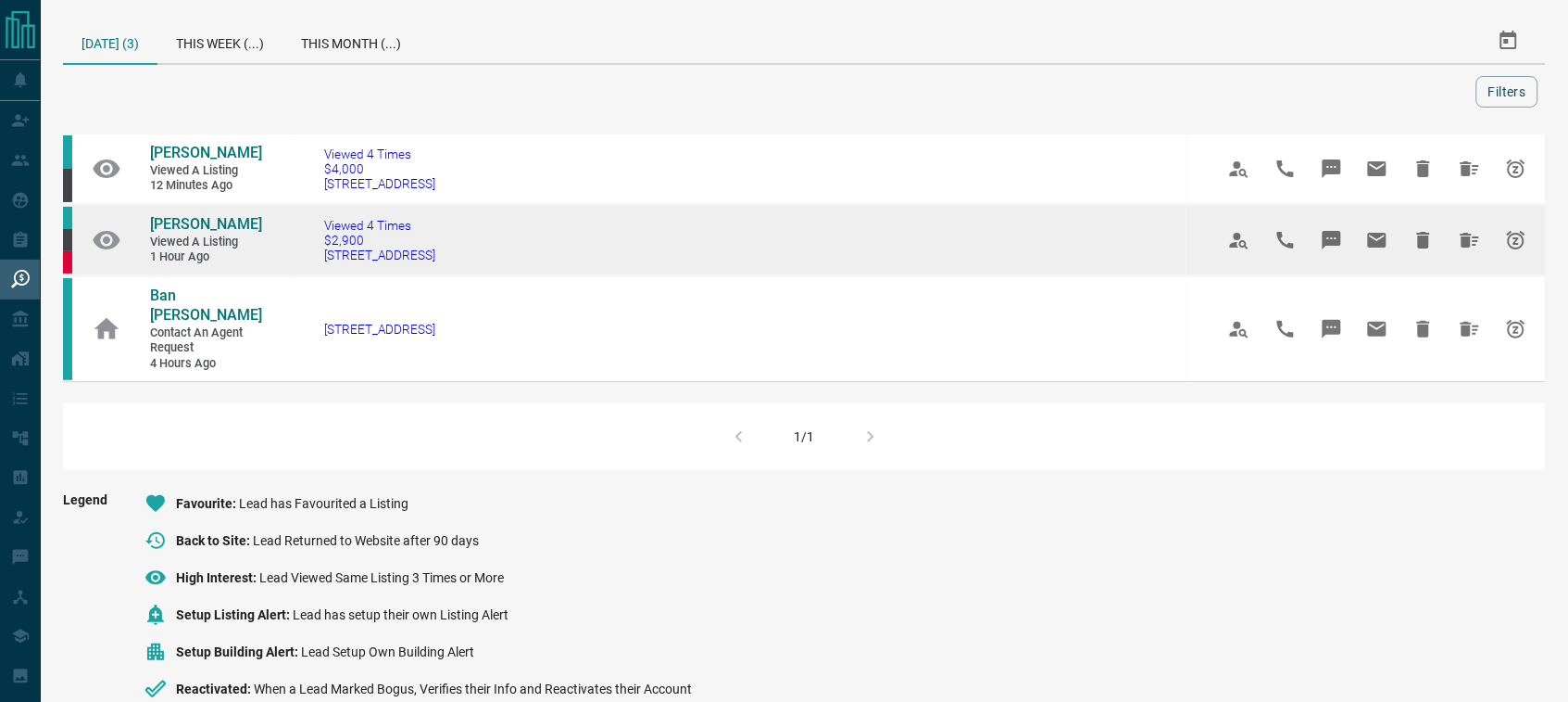
drag, startPoint x: 460, startPoint y: 262, endPoint x: 317, endPoint y: 264, distance: 143.0
click at [317, 264] on td "Viewed 4 Times $2,900 [STREET_ADDRESS]" at bounding box center [741, 241] width 890 height 72
copy span "[STREET_ADDRESS]"
click at [198, 228] on span "[PERSON_NAME]" at bounding box center [206, 224] width 112 height 18
click at [1467, 241] on icon "Hide All from Justin Kanji" at bounding box center [1470, 240] width 19 height 15
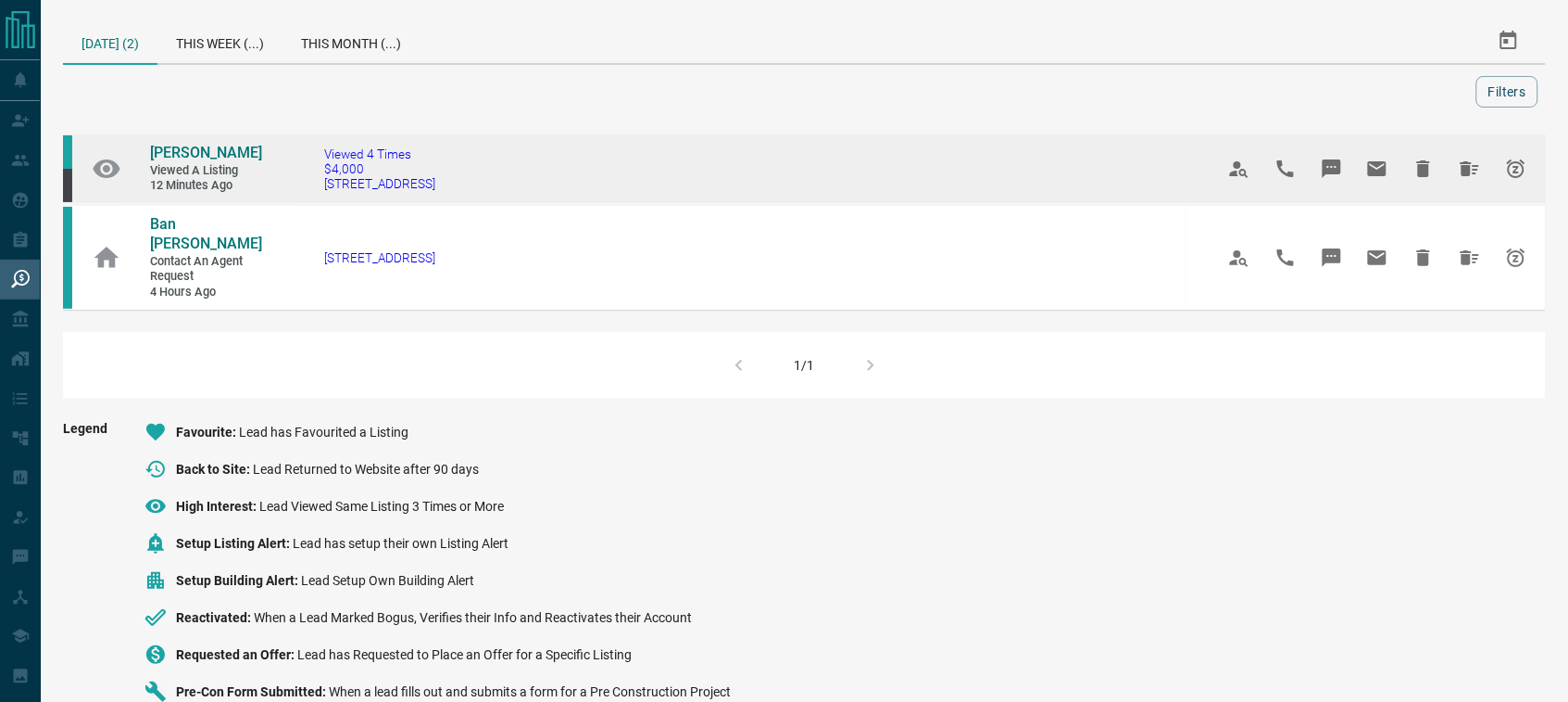
drag, startPoint x: 459, startPoint y: 198, endPoint x: 327, endPoint y: 196, distance: 132.0
click at [327, 196] on td "Viewed 4 Times $4,000 [STREET_ADDRESS]" at bounding box center [741, 169] width 890 height 72
click at [1466, 169] on icon "Hide All from Alex Reid" at bounding box center [1470, 168] width 19 height 15
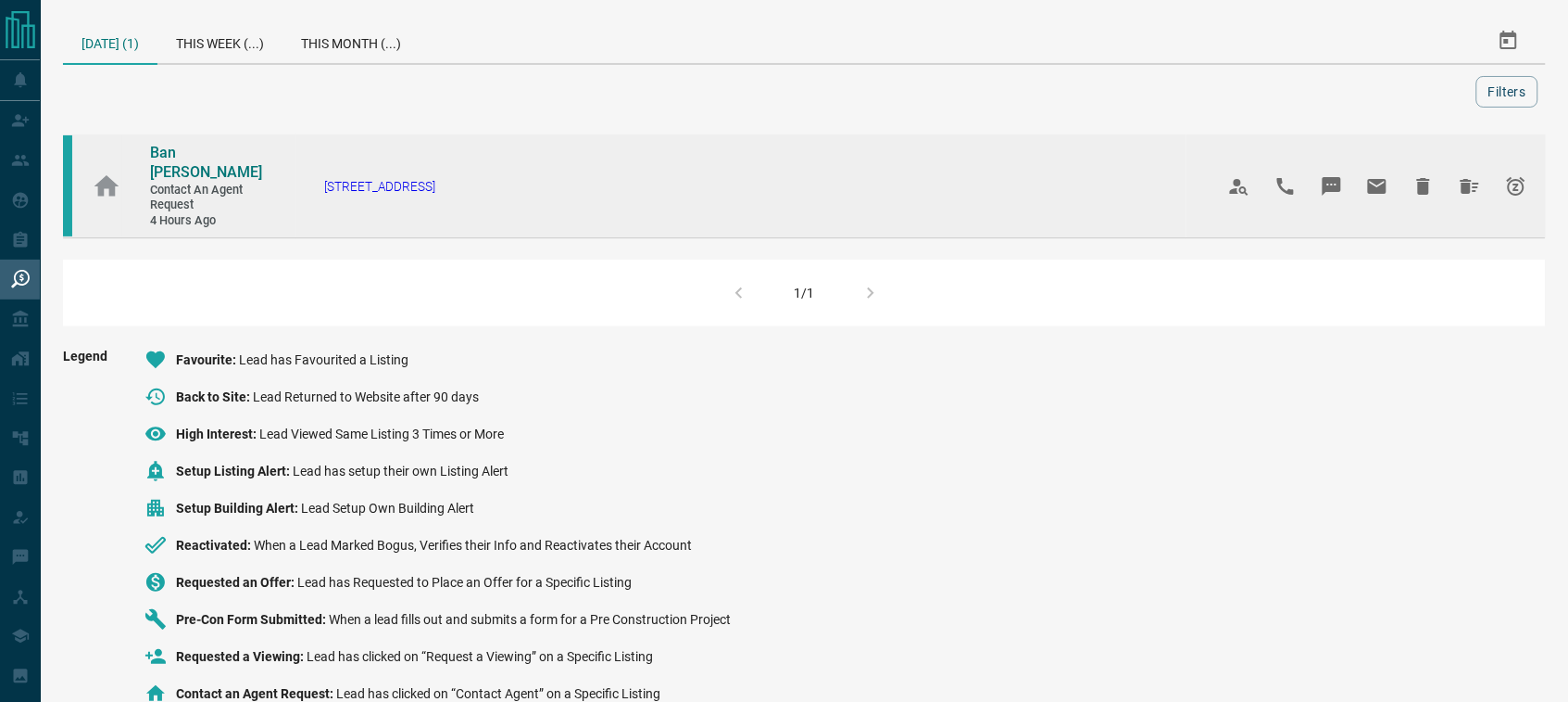
drag, startPoint x: 533, startPoint y: 182, endPoint x: 321, endPoint y: 192, distance: 212.2
click at [321, 192] on td "[STREET_ADDRESS]" at bounding box center [741, 185] width 890 height 104
copy span "[STREET_ADDRESS]"
click at [200, 146] on span "Ban [PERSON_NAME]" at bounding box center [206, 161] width 112 height 37
copy span "[STREET_ADDRESS]"
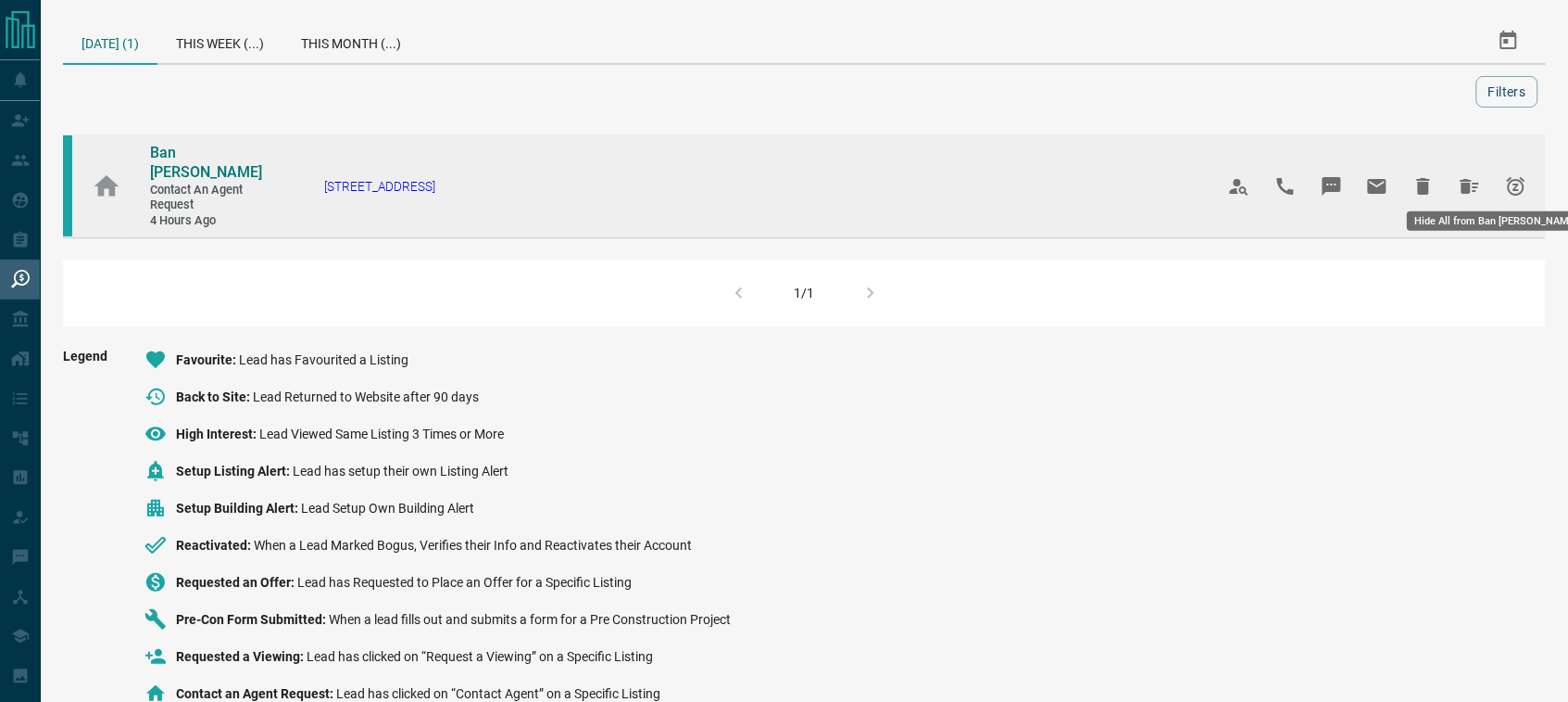
click at [1473, 175] on icon "Hide All from Ban Quach" at bounding box center [1470, 186] width 22 height 22
